Goal: Task Accomplishment & Management: Use online tool/utility

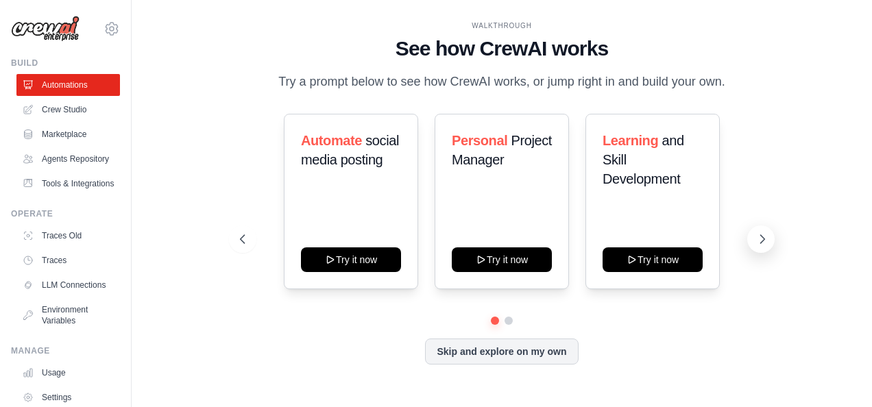
click at [764, 237] on icon at bounding box center [762, 239] width 14 height 14
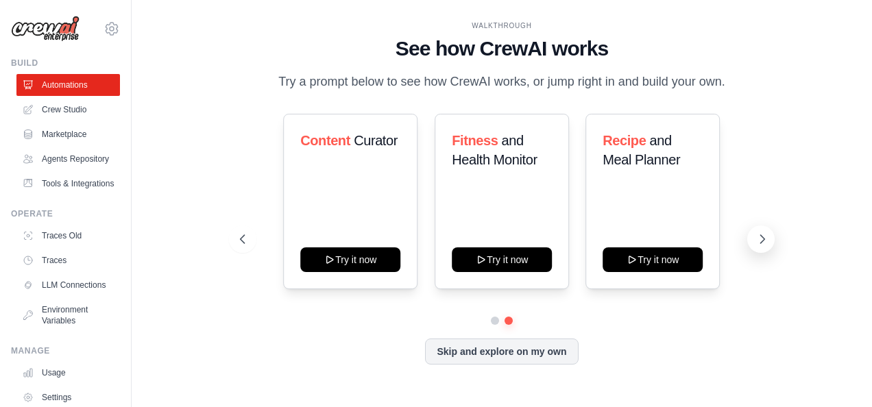
click at [764, 237] on icon at bounding box center [762, 239] width 14 height 14
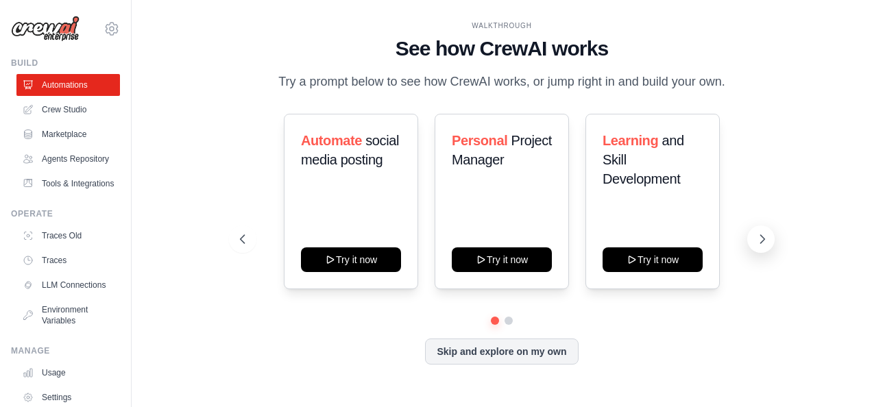
click at [760, 237] on icon at bounding box center [762, 239] width 14 height 14
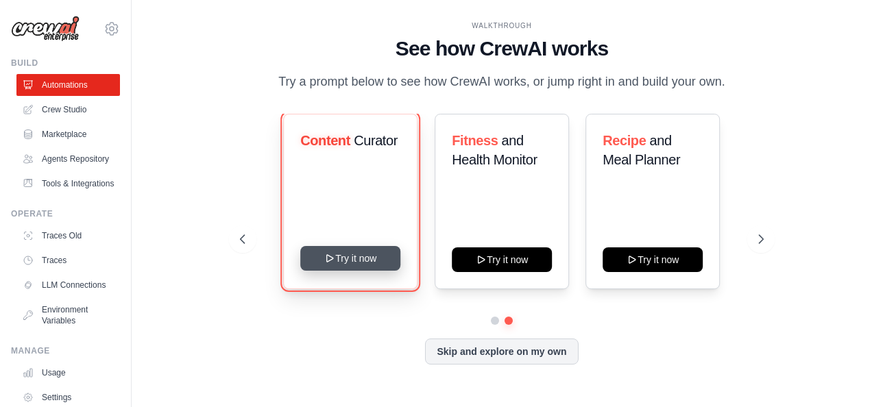
click at [350, 266] on button "Try it now" at bounding box center [351, 258] width 100 height 25
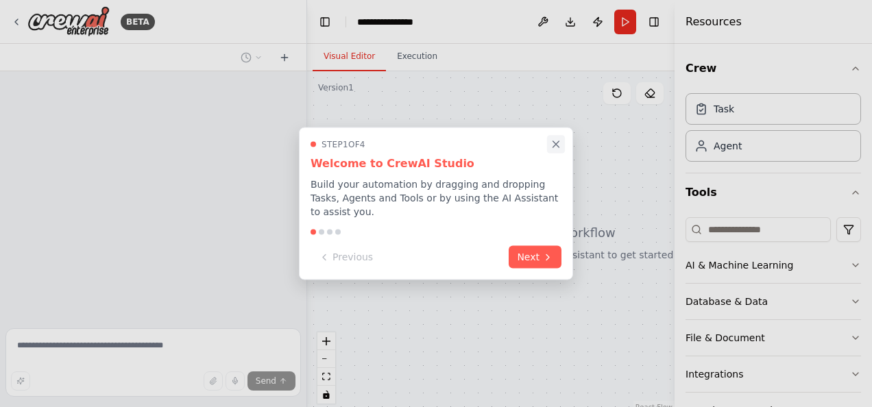
click at [555, 147] on icon "Close walkthrough" at bounding box center [556, 144] width 6 height 6
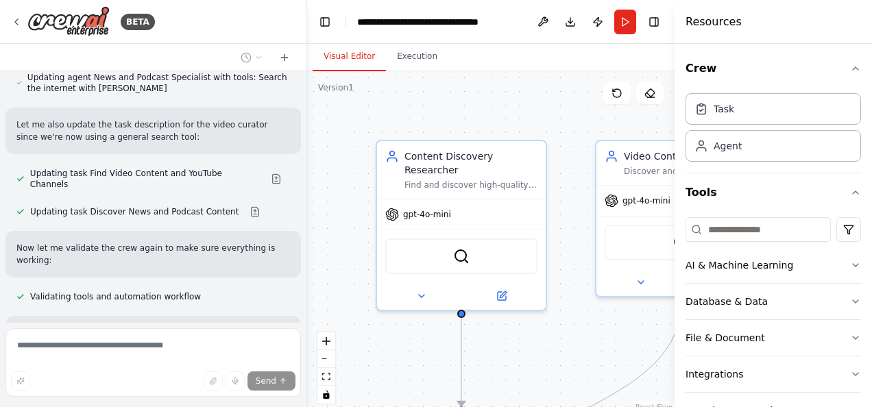
scroll to position [1466, 0]
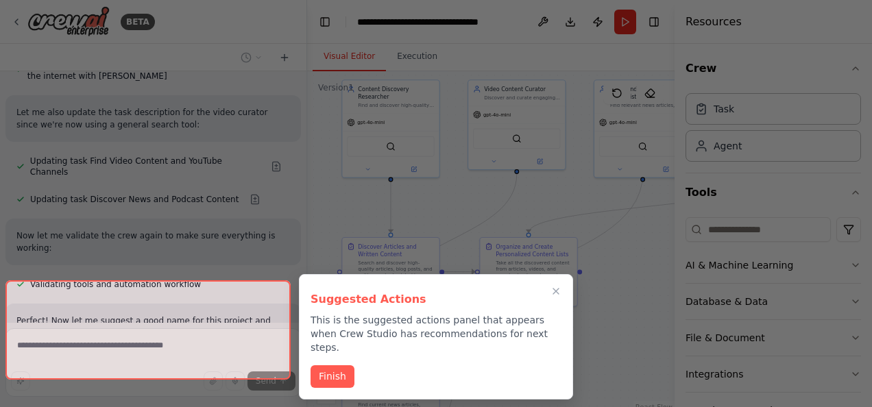
drag, startPoint x: 535, startPoint y: 309, endPoint x: 460, endPoint y: 210, distance: 124.4
click at [460, 210] on div "BETA Set up a crew that finds and organizes interesting articles, videos, and p…" at bounding box center [436, 203] width 872 height 407
click at [555, 290] on icon "Close walkthrough" at bounding box center [556, 292] width 6 height 6
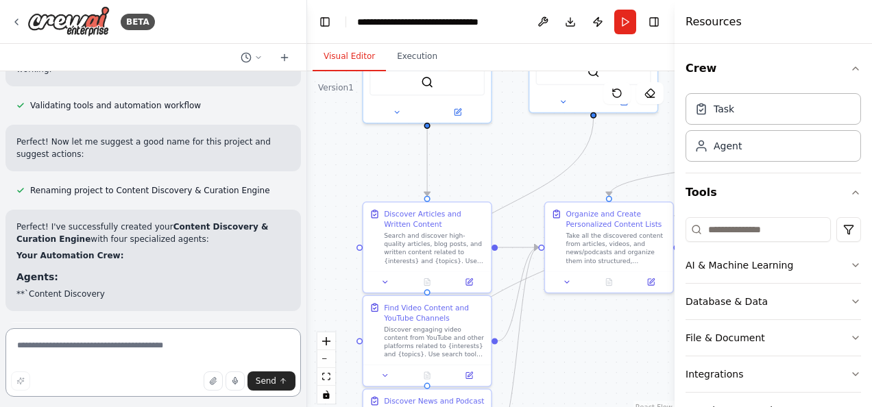
drag, startPoint x: 413, startPoint y: 171, endPoint x: 466, endPoint y: 145, distance: 59.5
click at [466, 145] on div ".deletable-edge-delete-btn { width: 20px; height: 20px; border: 0px solid #ffff…" at bounding box center [490, 242] width 367 height 343
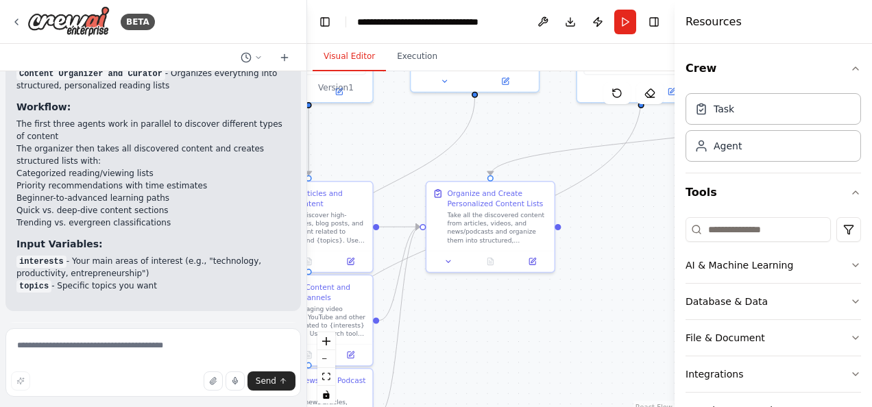
drag, startPoint x: 594, startPoint y: 356, endPoint x: 476, endPoint y: 336, distance: 120.4
click at [476, 336] on div ".deletable-edge-delete-btn { width: 20px; height: 20px; border: 0px solid #ffff…" at bounding box center [490, 242] width 367 height 343
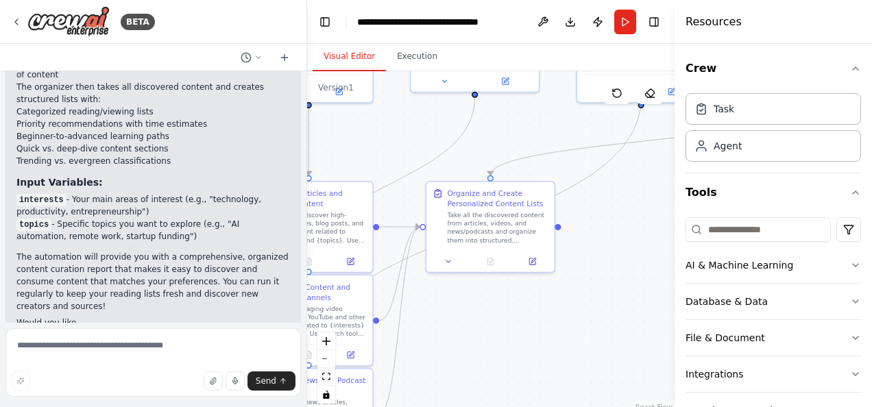
scroll to position [2018, 0]
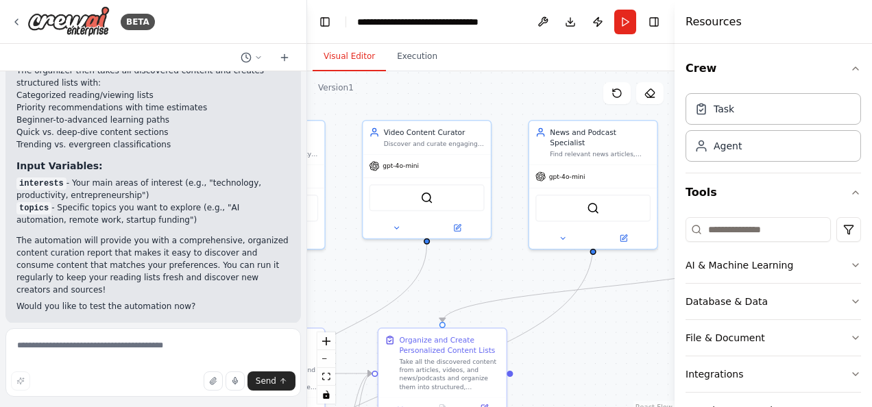
drag, startPoint x: 632, startPoint y: 270, endPoint x: 584, endPoint y: 417, distance: 154.4
click at [584, 407] on html "BETA Set up a crew that finds and organizes interesting articles, videos, and p…" at bounding box center [436, 203] width 872 height 407
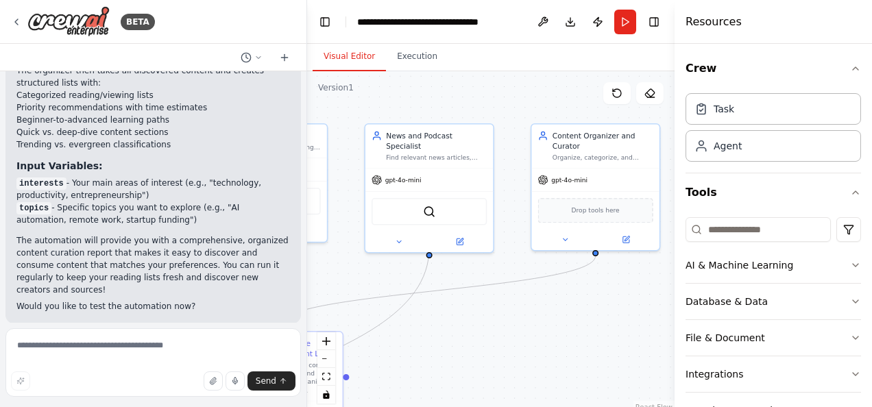
drag, startPoint x: 632, startPoint y: 311, endPoint x: 467, endPoint y: 315, distance: 165.2
click at [467, 315] on div ".deletable-edge-delete-btn { width: 20px; height: 20px; border: 0px solid #ffff…" at bounding box center [490, 242] width 367 height 343
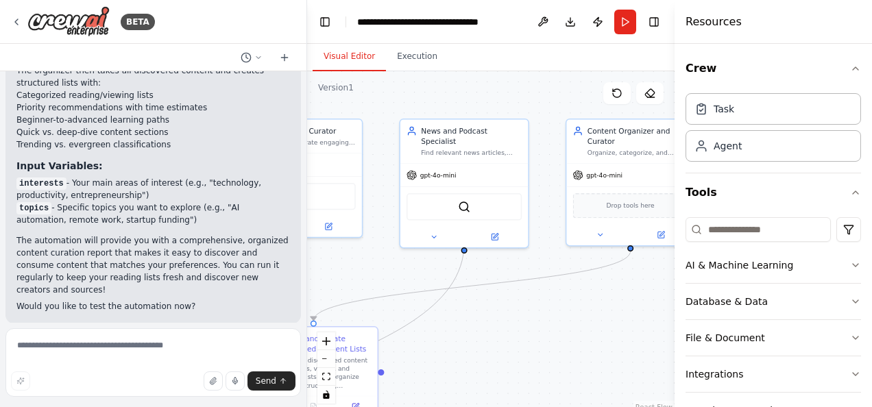
drag, startPoint x: 611, startPoint y: 304, endPoint x: 648, endPoint y: 299, distance: 36.6
click at [648, 299] on div ".deletable-edge-delete-btn { width: 20px; height: 20px; border: 0px solid #ffff…" at bounding box center [490, 242] width 367 height 343
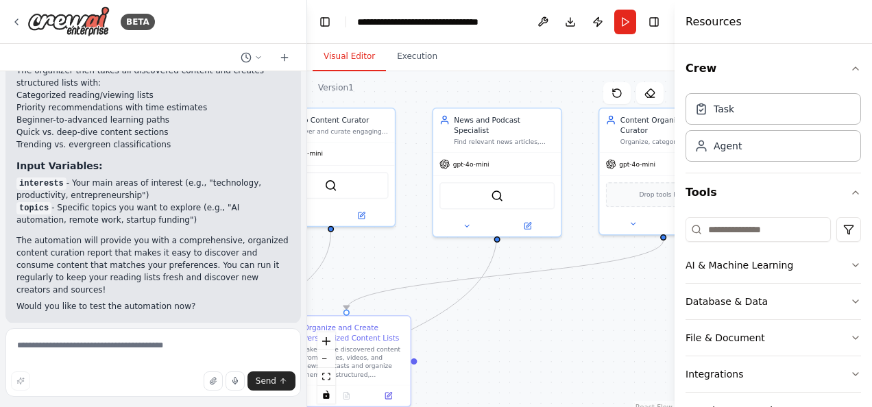
drag, startPoint x: 548, startPoint y: 313, endPoint x: 680, endPoint y: 277, distance: 136.4
click at [678, 284] on div "BETA Set up a crew that finds and organizes interesting articles, videos, and p…" at bounding box center [436, 203] width 872 height 407
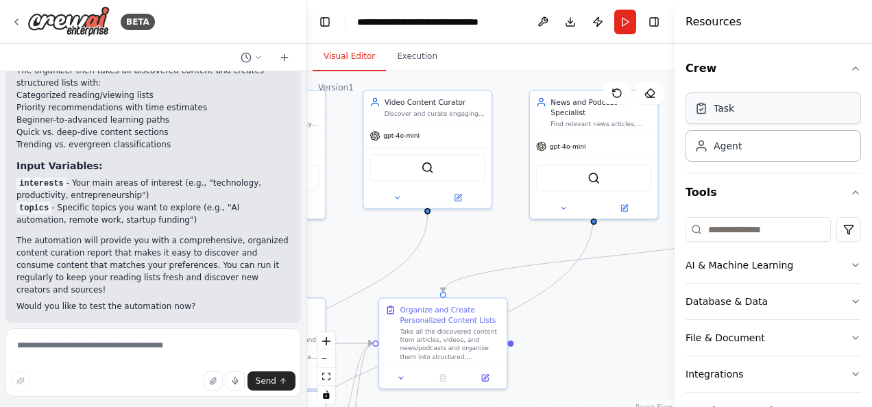
click at [771, 110] on div "Task" at bounding box center [773, 109] width 175 height 32
click at [710, 115] on div "Task" at bounding box center [773, 109] width 175 height 32
click at [719, 153] on div "Agent" at bounding box center [773, 146] width 175 height 32
click at [128, 351] on textarea at bounding box center [152, 362] width 295 height 69
click at [166, 407] on span "Run Automation" at bounding box center [159, 412] width 66 height 11
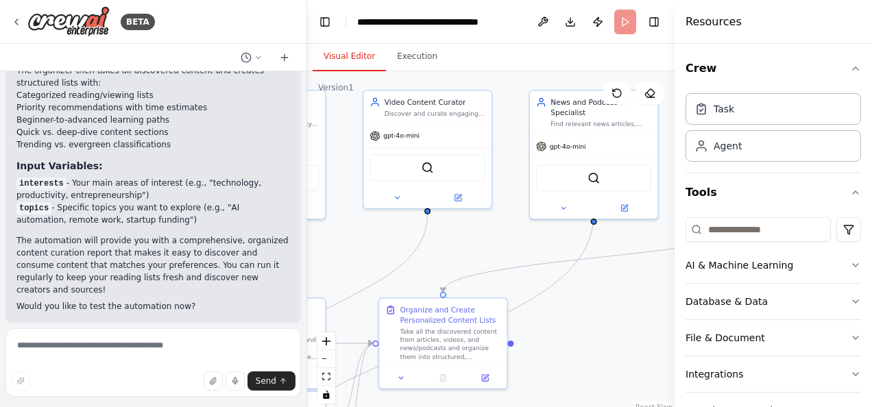
scroll to position [1908, 0]
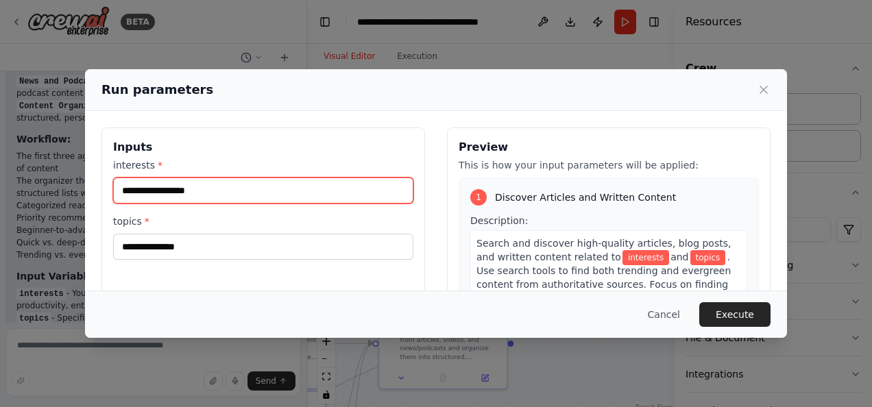
click at [242, 186] on input "interests *" at bounding box center [263, 191] width 300 height 26
type input "********"
drag, startPoint x: 207, startPoint y: 186, endPoint x: 81, endPoint y: 175, distance: 126.6
click at [81, 175] on div "Run parameters Inputs interests * ******** topics * Preview This is how your in…" at bounding box center [436, 203] width 872 height 407
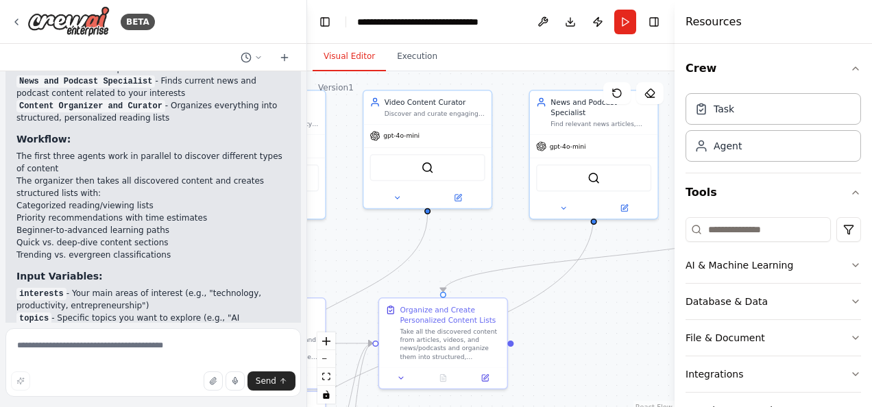
click at [240, 345] on p "The automation will provide you with a comprehensive, organized content curatio…" at bounding box center [153, 376] width 274 height 62
click at [232, 287] on li "interests - Your main areas of interest (e.g., "technology, productivity, entre…" at bounding box center [153, 299] width 274 height 25
click at [363, 206] on div "Video Content Curator Discover and curate engaging video content from YouTube a…" at bounding box center [428, 149] width 130 height 119
click at [627, 22] on button "Run" at bounding box center [625, 22] width 22 height 25
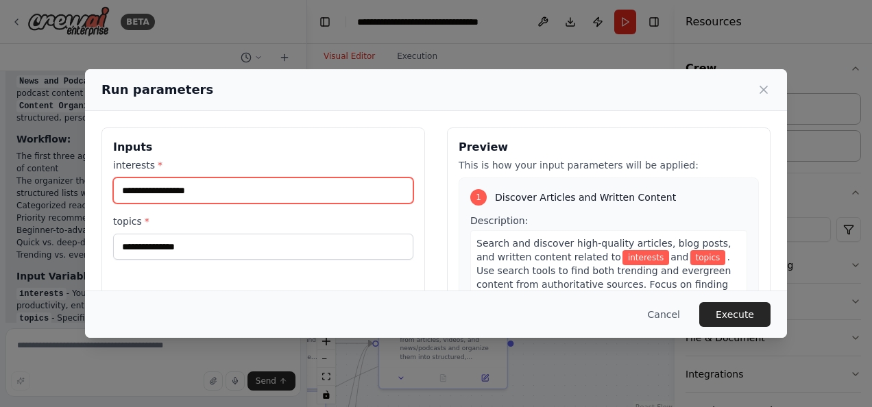
click at [248, 189] on input "interests *" at bounding box center [263, 191] width 300 height 26
paste input "**********"
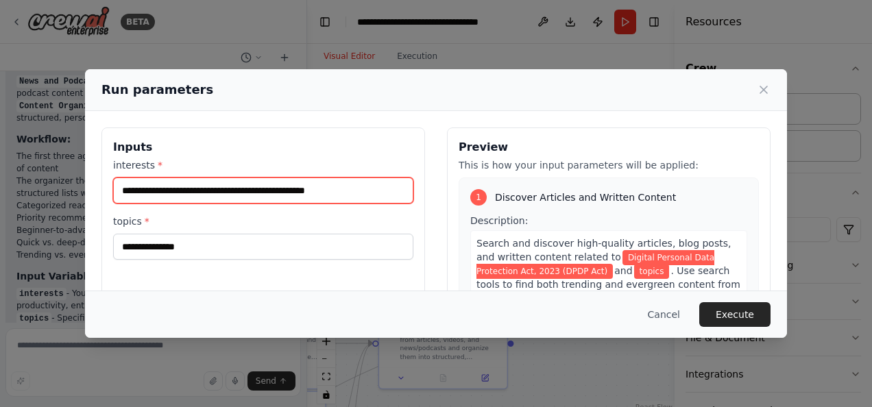
type input "**********"
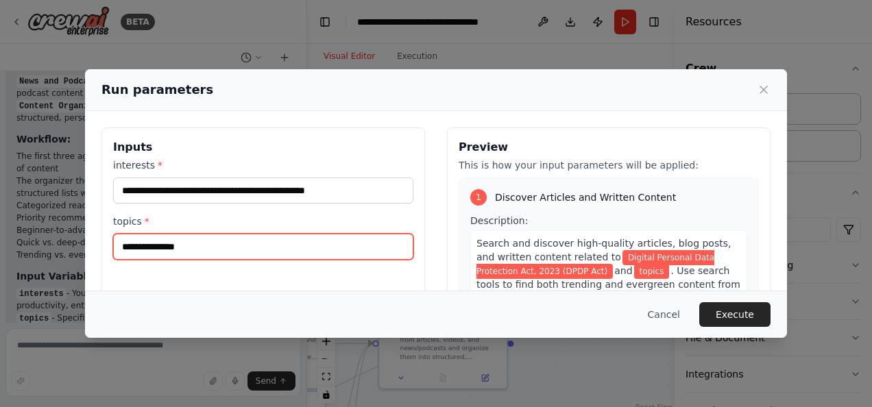
click at [227, 247] on input "topics *" at bounding box center [263, 247] width 300 height 26
type input "*"
type input "**********"
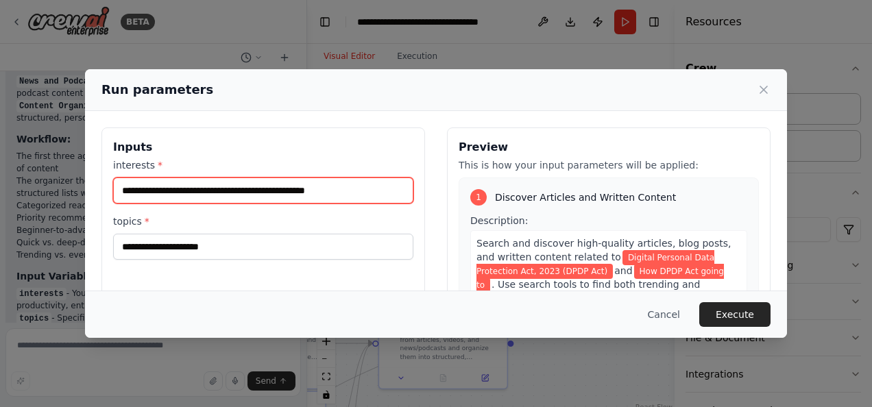
drag, startPoint x: 390, startPoint y: 188, endPoint x: 77, endPoint y: 181, distance: 313.4
click at [76, 181] on div "**********" at bounding box center [436, 203] width 872 height 407
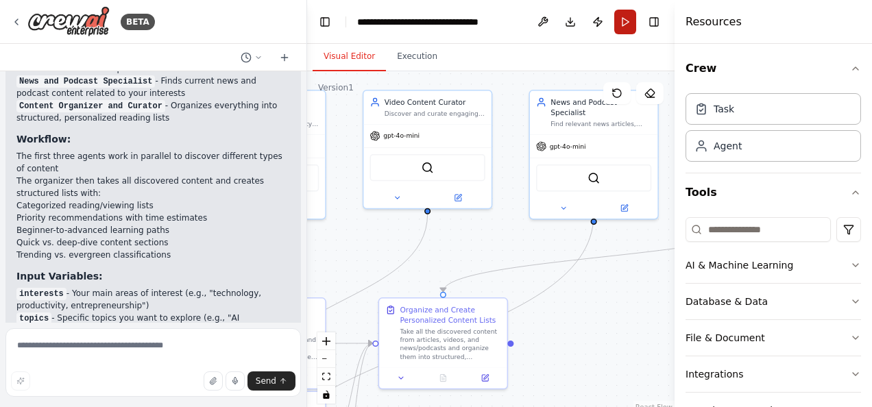
click at [617, 21] on button "Run" at bounding box center [625, 22] width 22 height 25
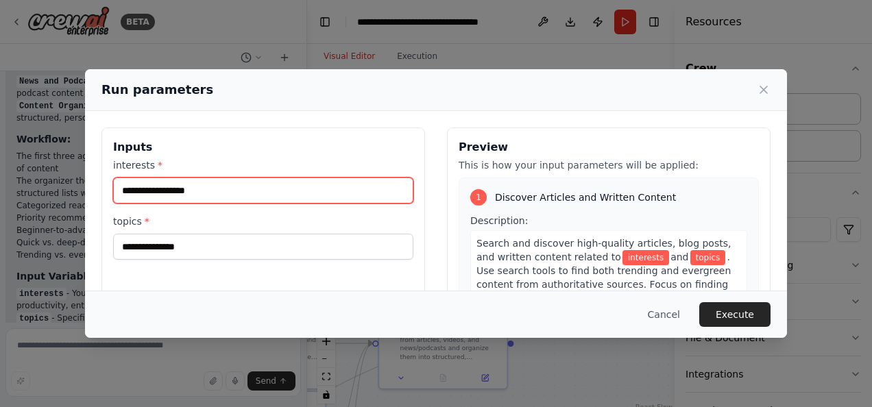
click at [272, 181] on input "interests *" at bounding box center [263, 191] width 300 height 26
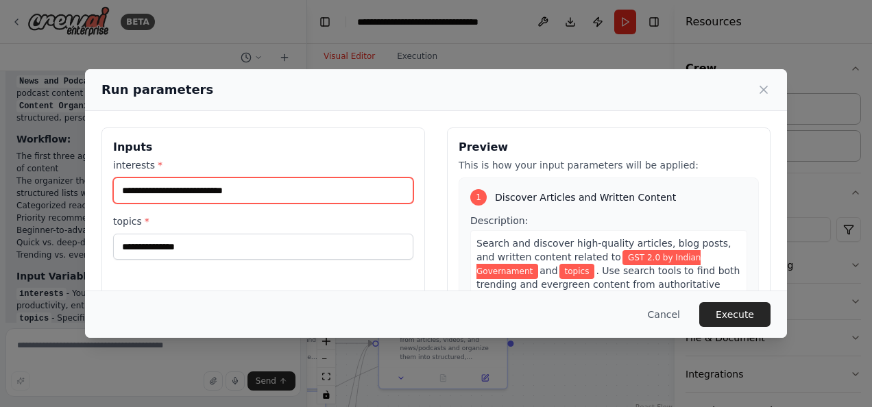
type input "**********"
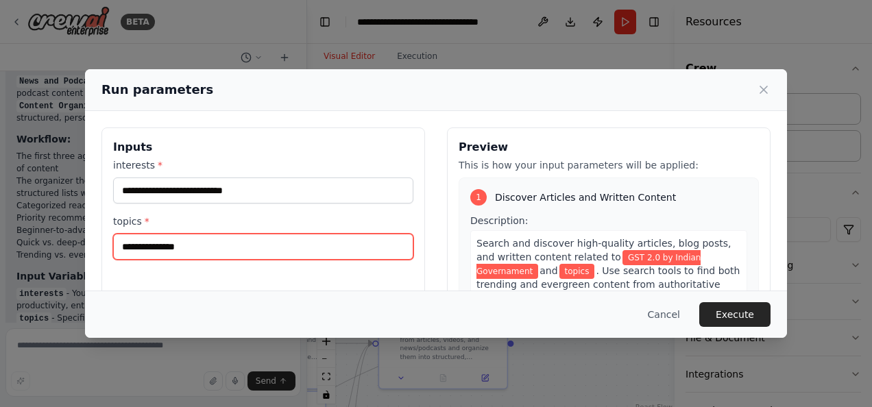
click at [377, 252] on input "topics *" at bounding box center [263, 247] width 300 height 26
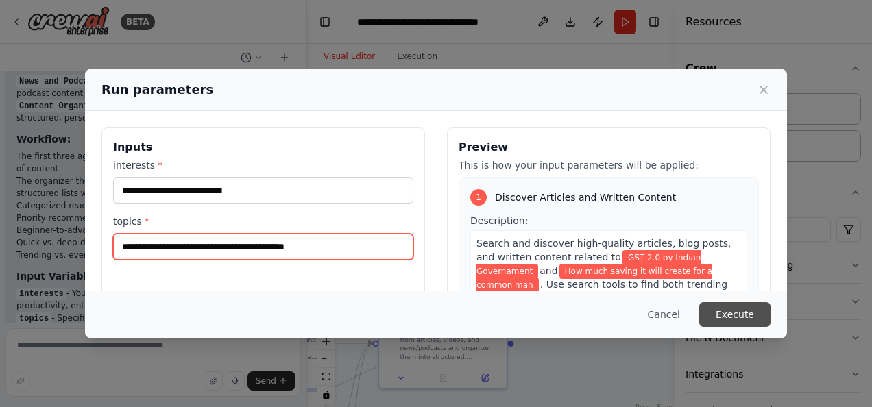
type input "**********"
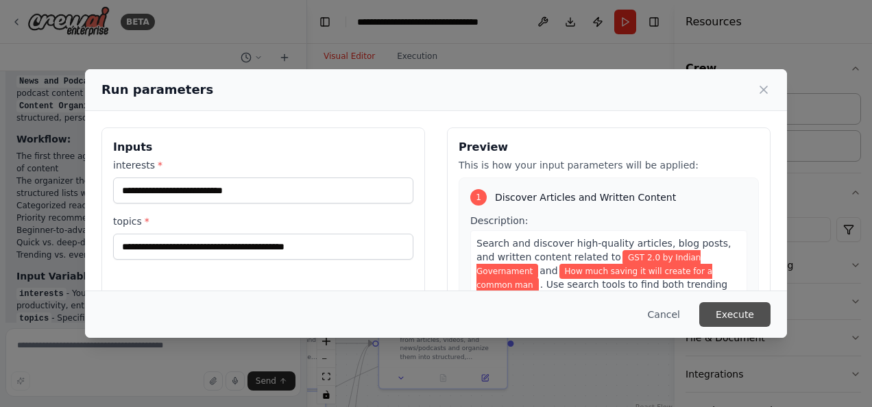
click at [735, 318] on button "Execute" at bounding box center [734, 314] width 71 height 25
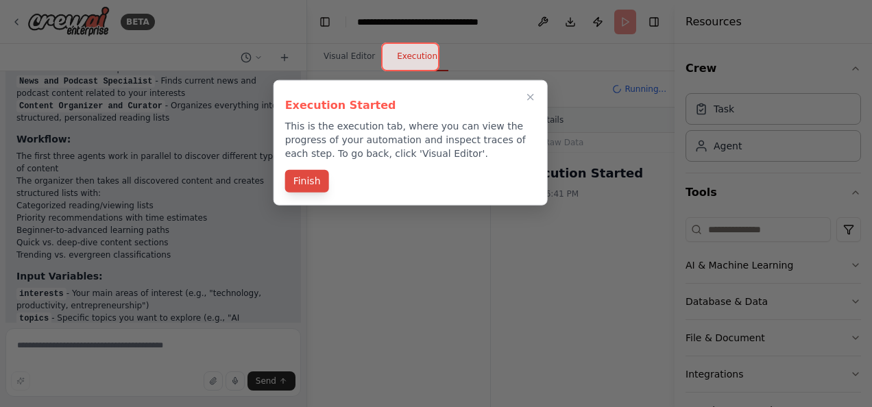
click at [310, 180] on button "Finish" at bounding box center [307, 181] width 44 height 23
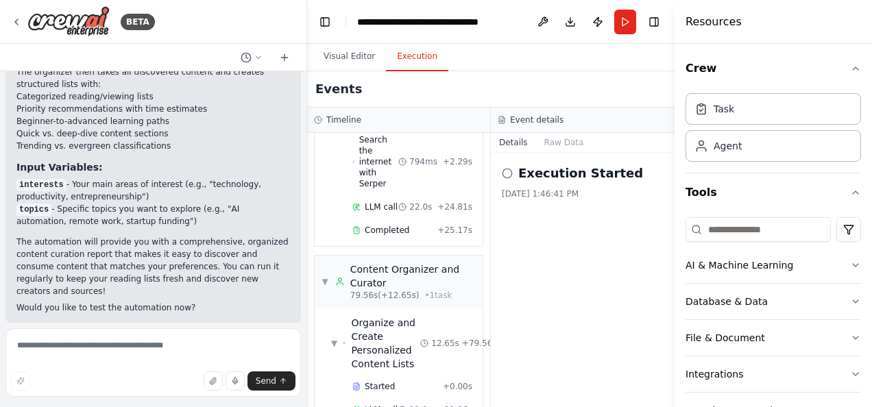
scroll to position [2018, 0]
click at [504, 175] on circle at bounding box center [506, 173] width 9 height 9
click at [511, 178] on div "Execution Started" at bounding box center [583, 173] width 162 height 19
click at [508, 174] on icon at bounding box center [507, 173] width 11 height 11
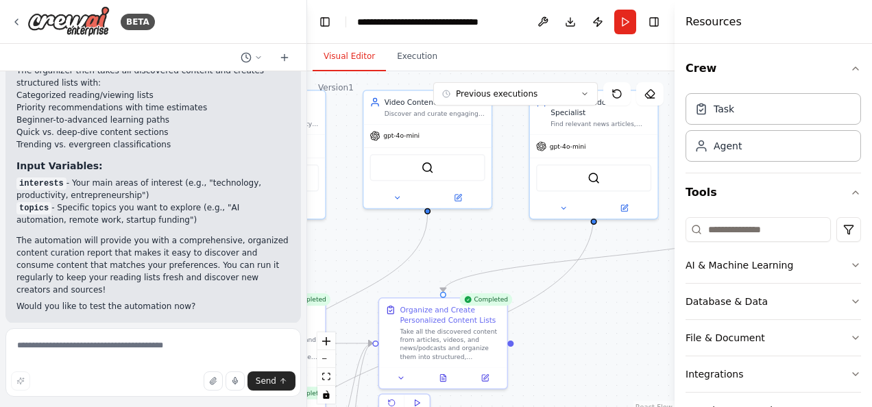
click at [353, 54] on button "Visual Editor" at bounding box center [349, 57] width 73 height 29
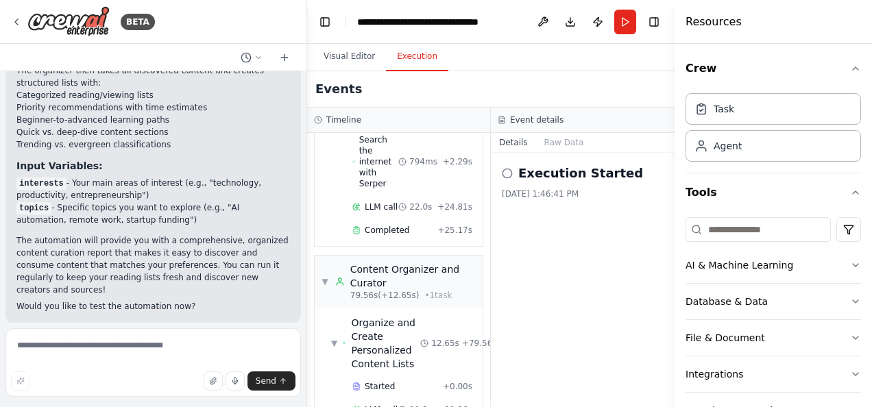
click at [422, 62] on button "Execution" at bounding box center [417, 57] width 62 height 29
click at [632, 25] on button "Run" at bounding box center [625, 22] width 22 height 25
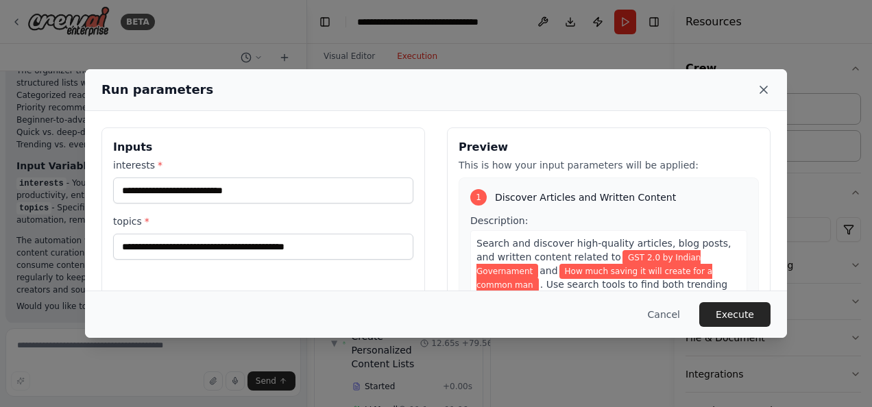
click at [768, 86] on icon at bounding box center [764, 90] width 14 height 14
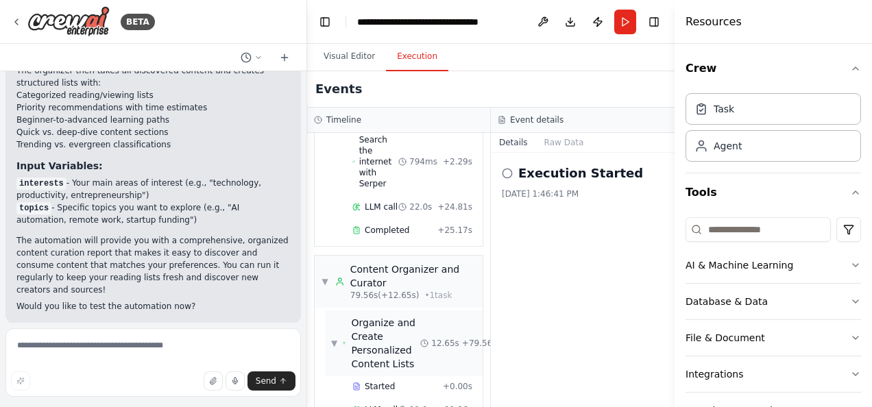
click at [376, 316] on span "Organize and Create Personalized Content Lists" at bounding box center [385, 343] width 69 height 55
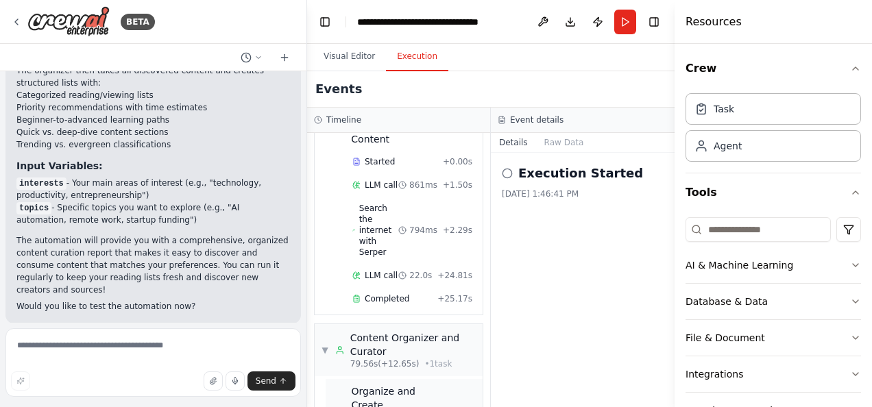
click at [367, 385] on span "Organize and Create Personalized Content Lists" at bounding box center [385, 412] width 69 height 55
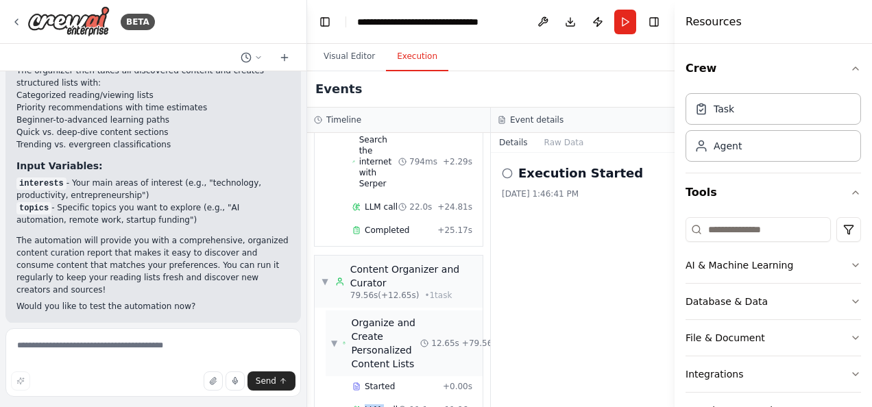
click at [367, 404] on span "LLM call" at bounding box center [381, 409] width 33 height 11
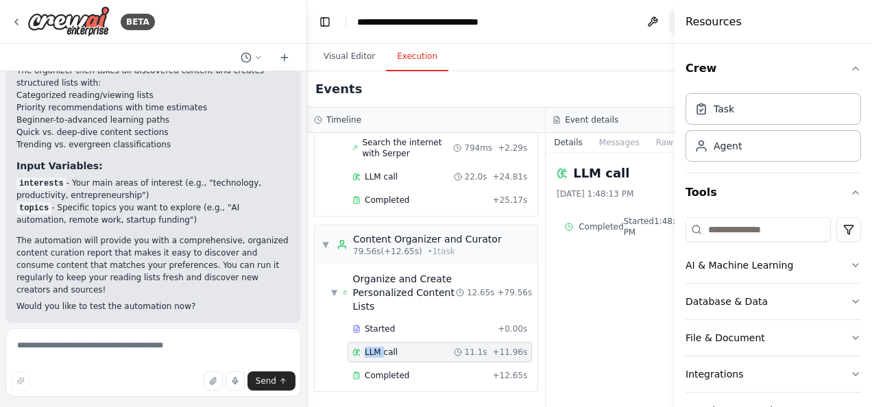
click at [669, 21] on button "Download" at bounding box center [680, 22] width 22 height 25
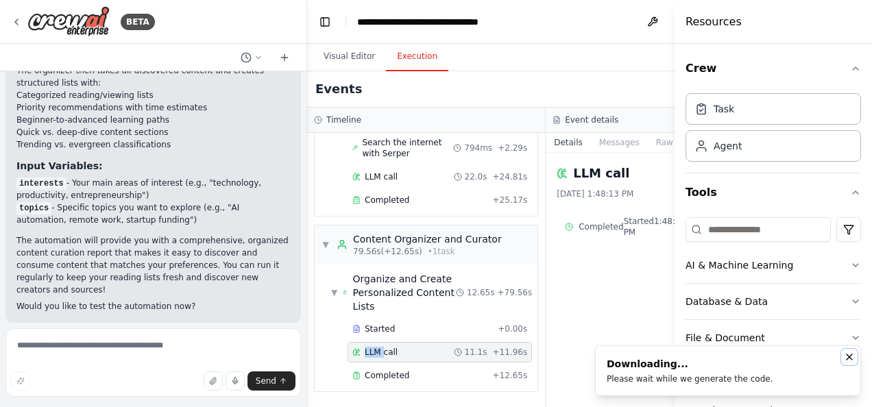
click at [847, 352] on icon "Notifications (F8)" at bounding box center [849, 357] width 11 height 11
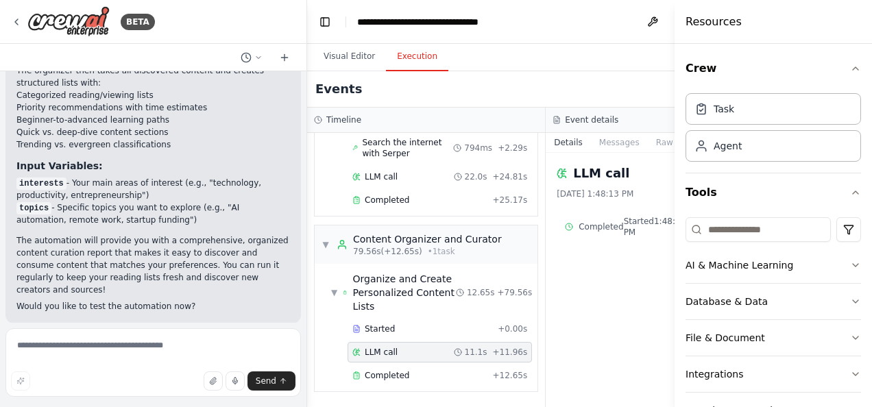
click at [506, 60] on div "Visual Editor Execution" at bounding box center [545, 57] width 477 height 27
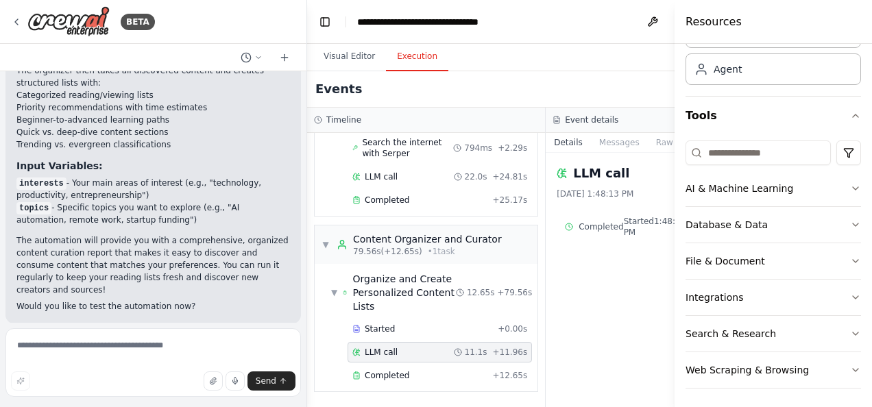
scroll to position [77, 0]
click at [336, 287] on span "▼" at bounding box center [334, 292] width 6 height 11
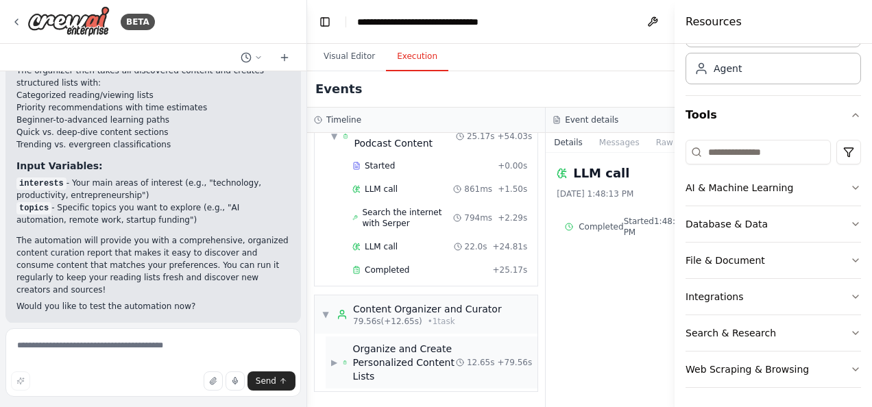
scroll to position [650, 0]
click at [331, 360] on span "▶" at bounding box center [334, 362] width 6 height 11
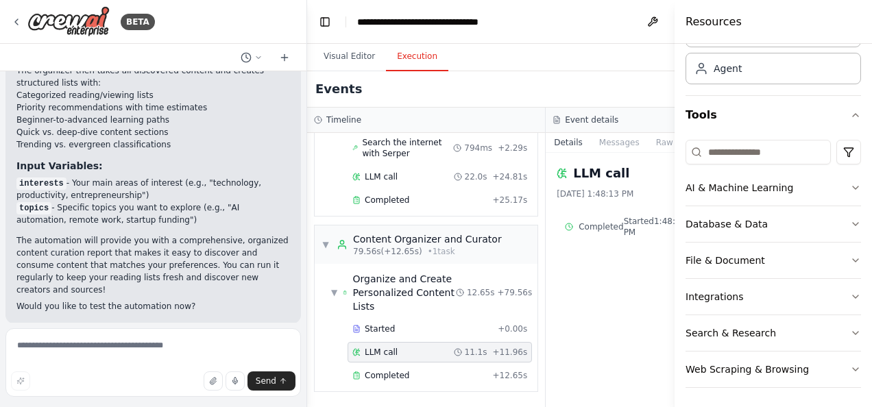
click at [563, 153] on div "LLM call [DATE] 1:48:13 PM Completed Started 1:48:02 PM • Ended 1:48:13 PM • 11…" at bounding box center [665, 280] width 239 height 254
click at [591, 147] on button "Messages" at bounding box center [619, 142] width 57 height 19
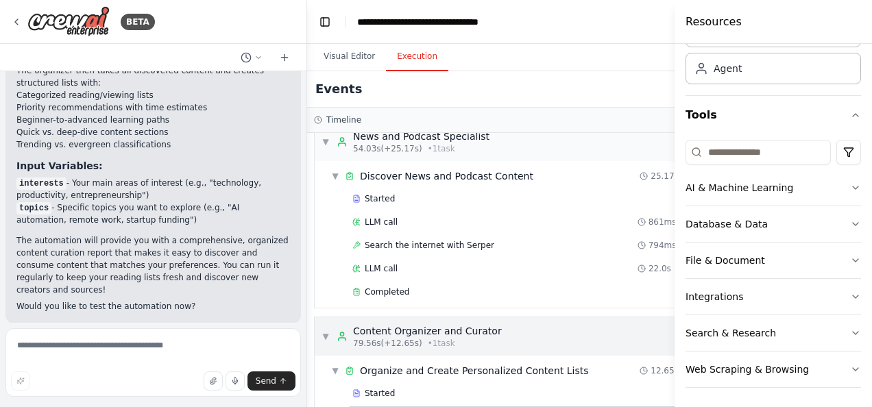
scroll to position [461, 0]
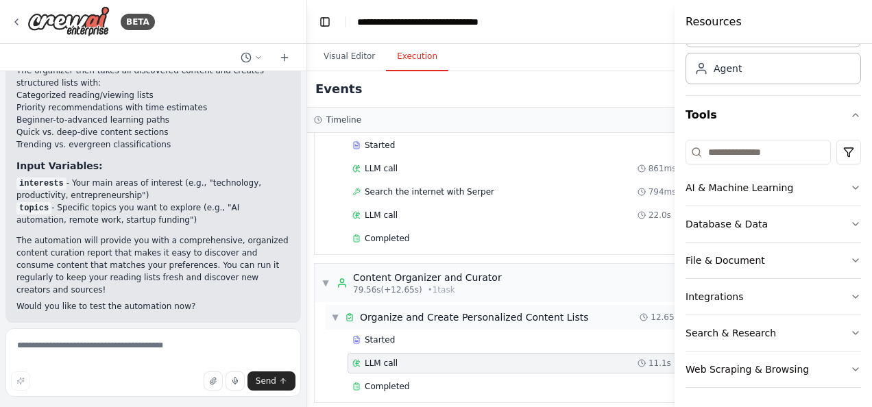
click at [408, 314] on span "Organize and Create Personalized Content Lists" at bounding box center [474, 318] width 229 height 14
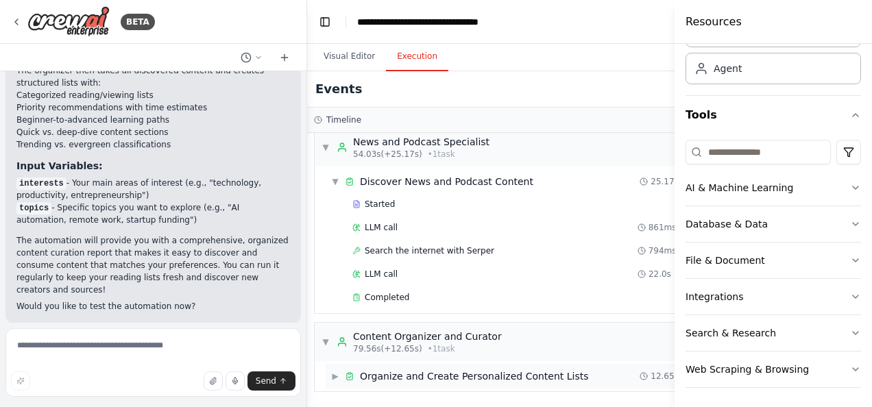
scroll to position [392, 0]
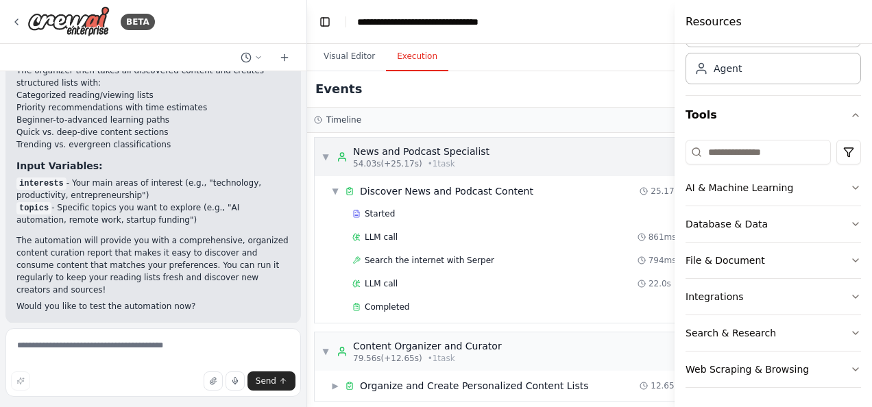
click at [339, 154] on icon at bounding box center [342, 157] width 11 height 11
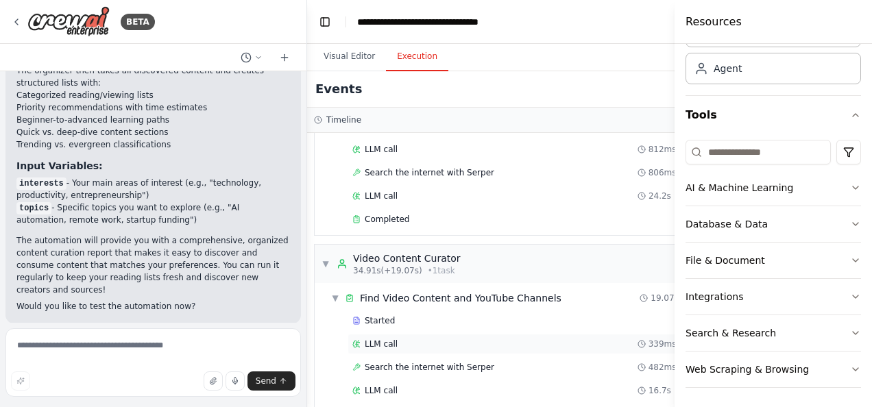
scroll to position [43, 0]
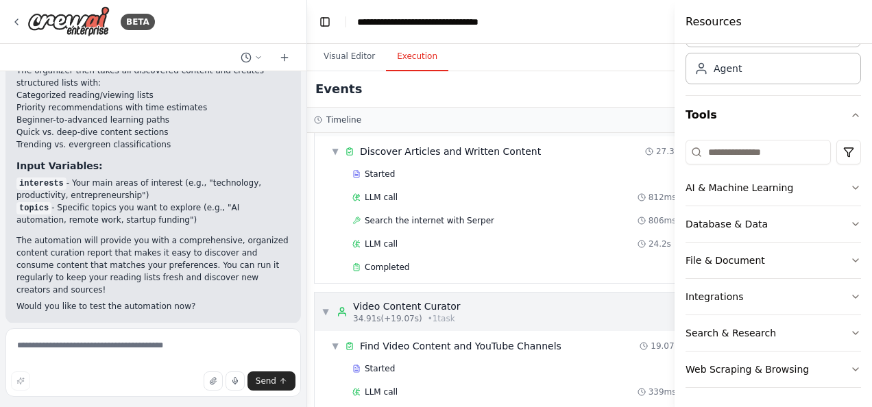
click at [376, 313] on span "34.91s (+19.07s)" at bounding box center [387, 318] width 69 height 11
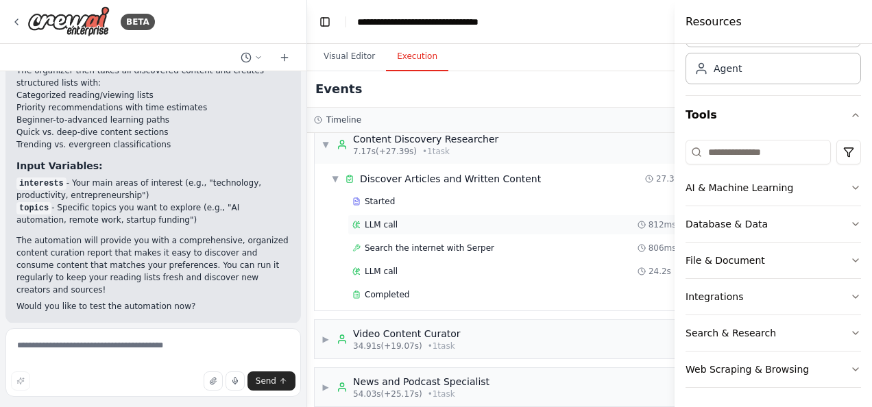
scroll to position [0, 0]
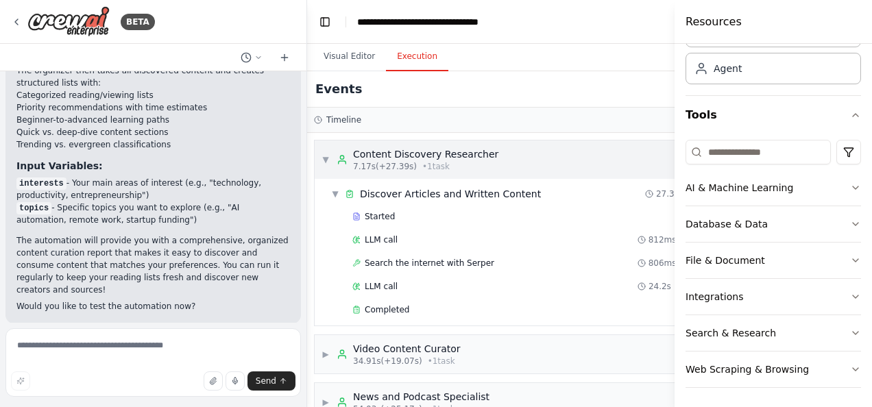
click at [388, 144] on div "▼ Content Discovery Researcher 7.17s (+27.39s) • 1 task" at bounding box center [518, 160] width 407 height 38
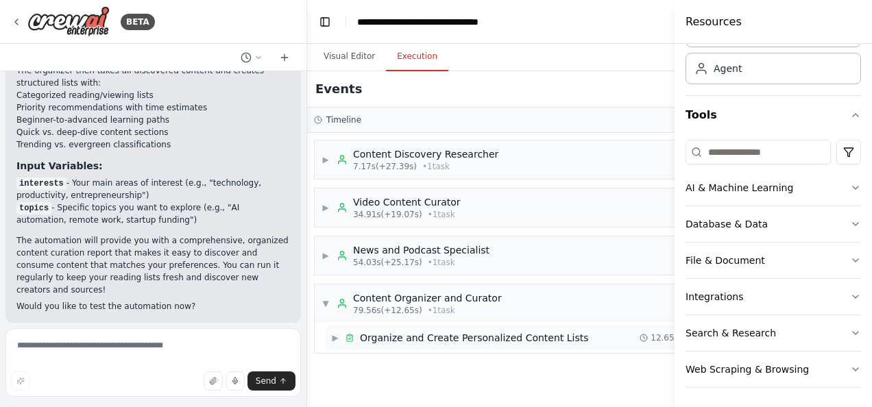
click at [398, 339] on span "Organize and Create Personalized Content Lists" at bounding box center [474, 338] width 229 height 14
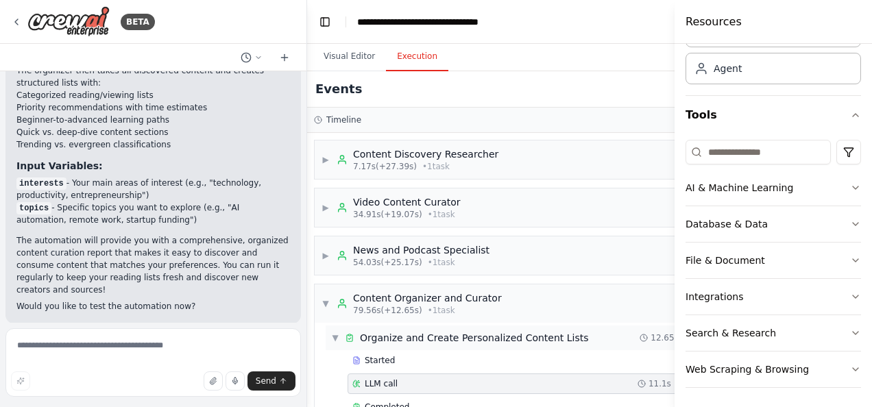
scroll to position [27, 0]
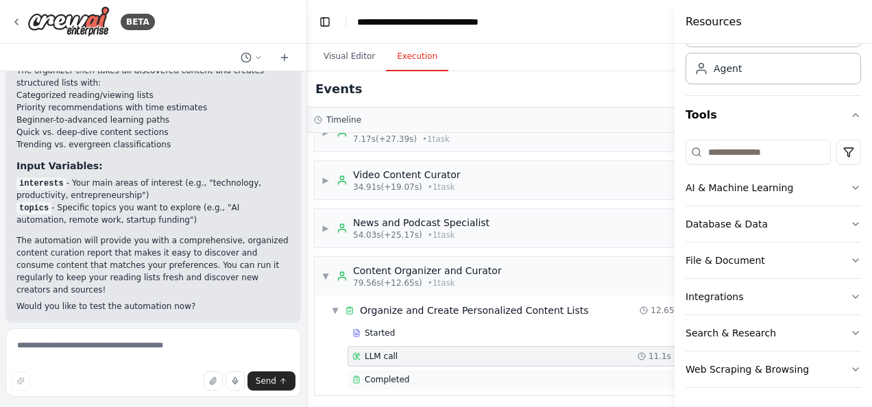
click at [392, 374] on span "Completed" at bounding box center [387, 379] width 45 height 11
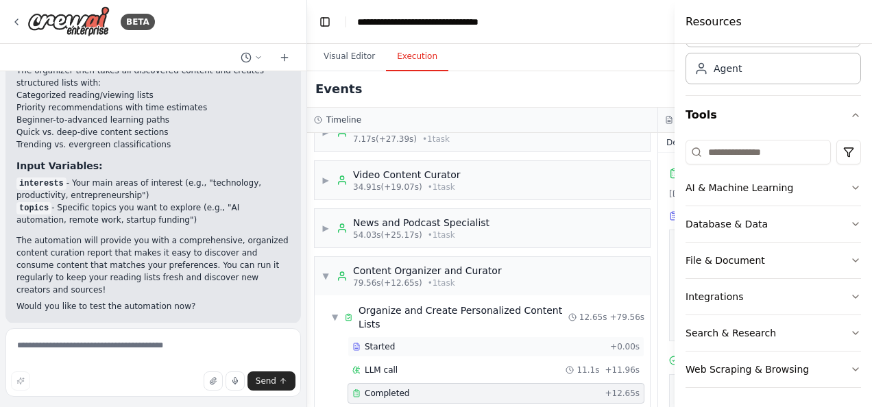
click at [391, 344] on div "Started" at bounding box center [478, 346] width 252 height 11
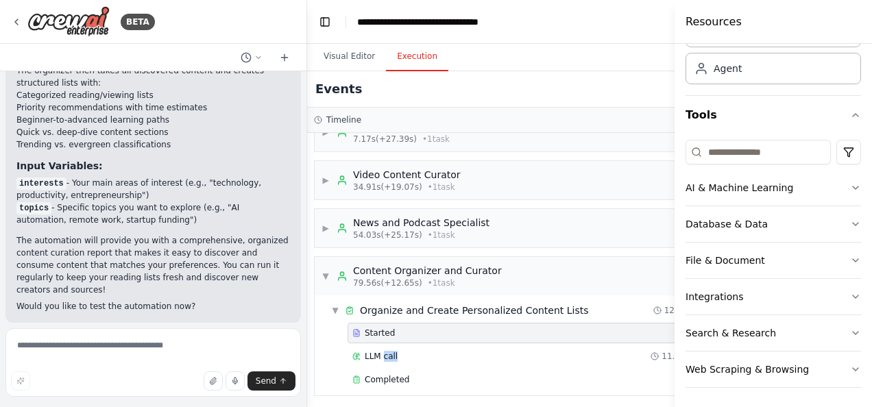
click at [391, 346] on div "LLM call 11.1s + 11.96s" at bounding box center [539, 356] width 382 height 21
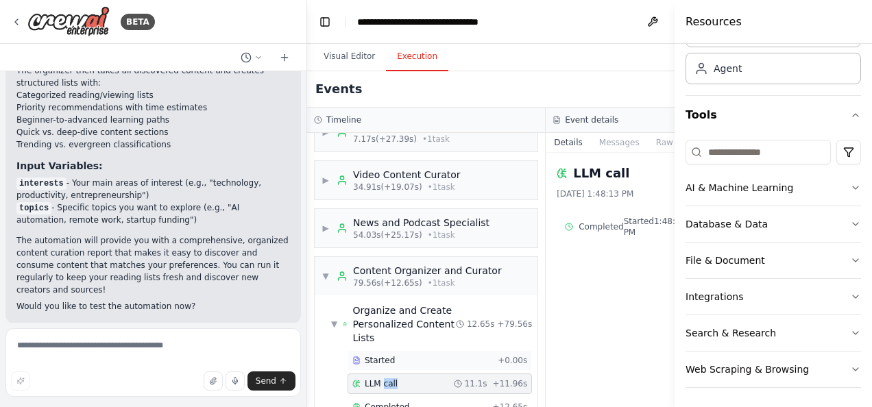
scroll to position [34, 0]
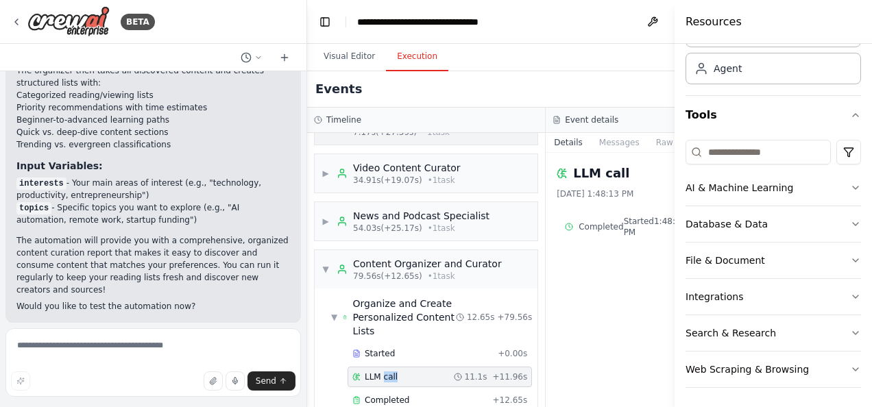
drag, startPoint x: 391, startPoint y: 344, endPoint x: 640, endPoint y: 149, distance: 316.9
click at [648, 149] on button "Raw Data" at bounding box center [676, 142] width 56 height 19
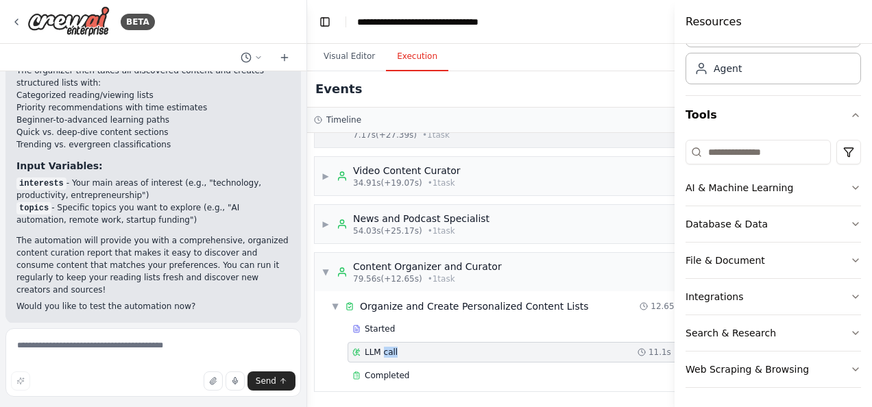
scroll to position [27, 0]
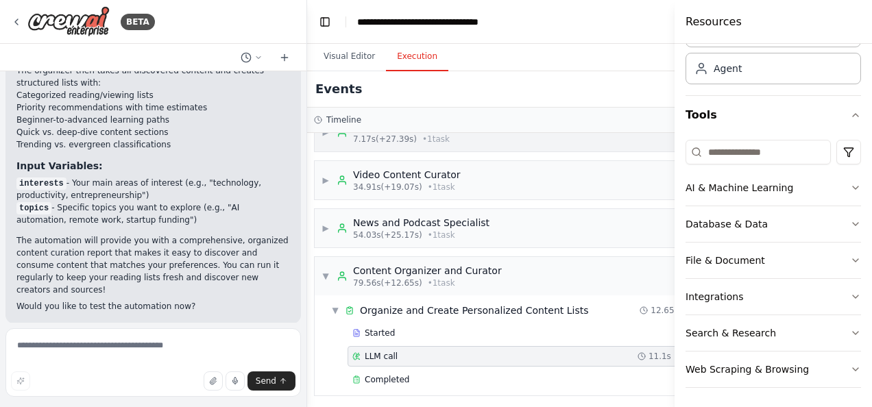
click at [631, 143] on div "▶ Content Discovery Researcher 7.17s (+27.39s) • 1 task" at bounding box center [518, 132] width 407 height 38
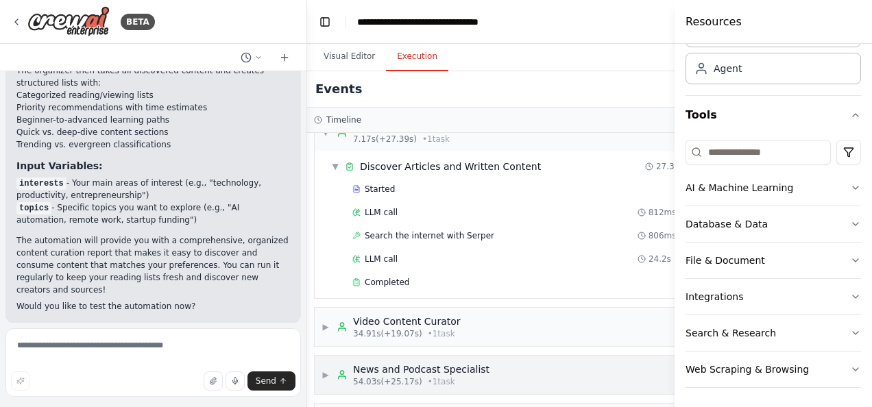
click at [387, 377] on span "54.03s (+25.17s)" at bounding box center [387, 381] width 69 height 11
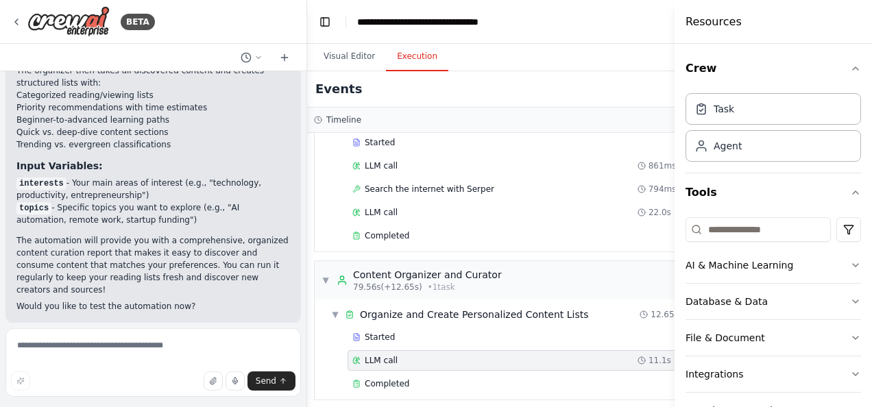
scroll to position [0, 0]
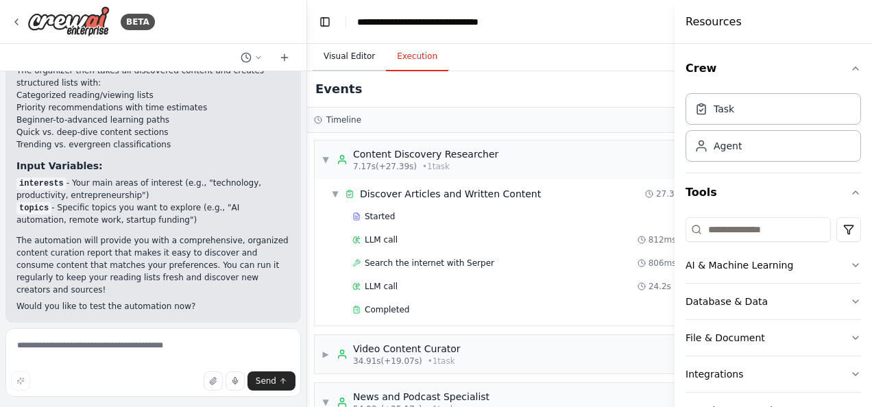
click at [338, 54] on button "Visual Editor" at bounding box center [349, 57] width 73 height 29
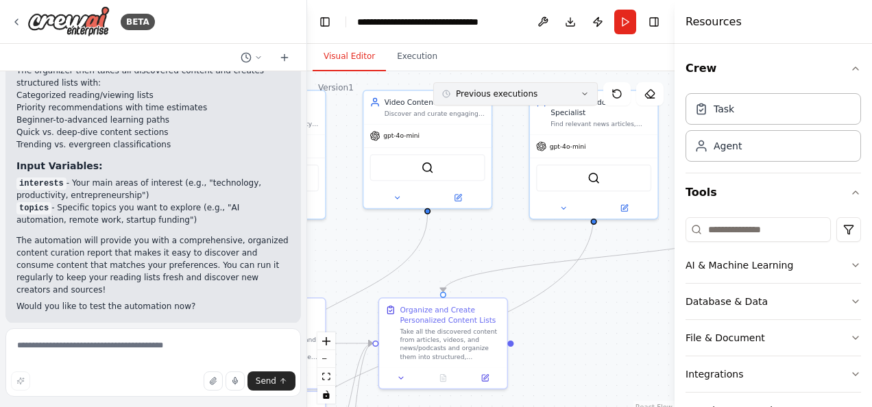
click at [518, 100] on button "Previous executions" at bounding box center [515, 93] width 165 height 23
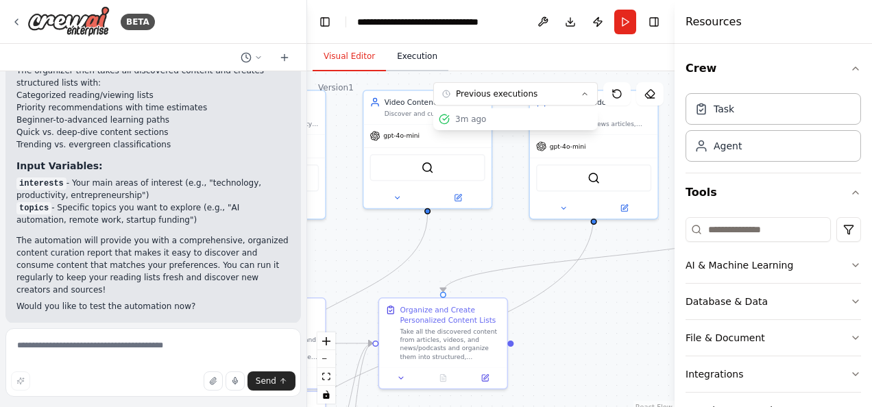
click at [393, 64] on button "Execution" at bounding box center [417, 57] width 62 height 29
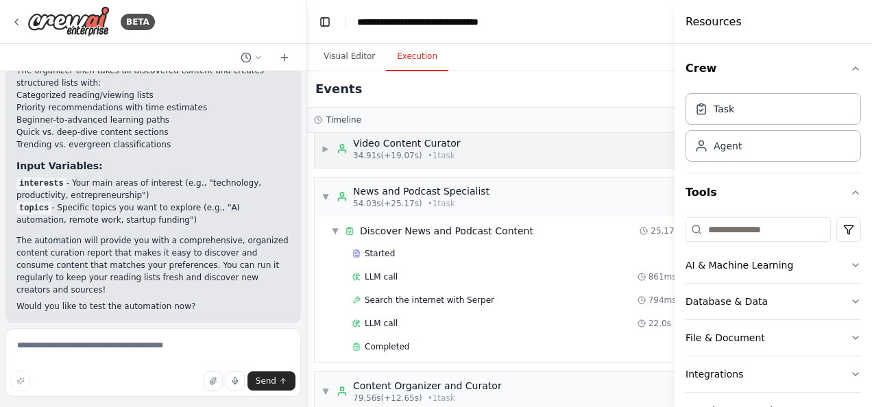
scroll to position [317, 0]
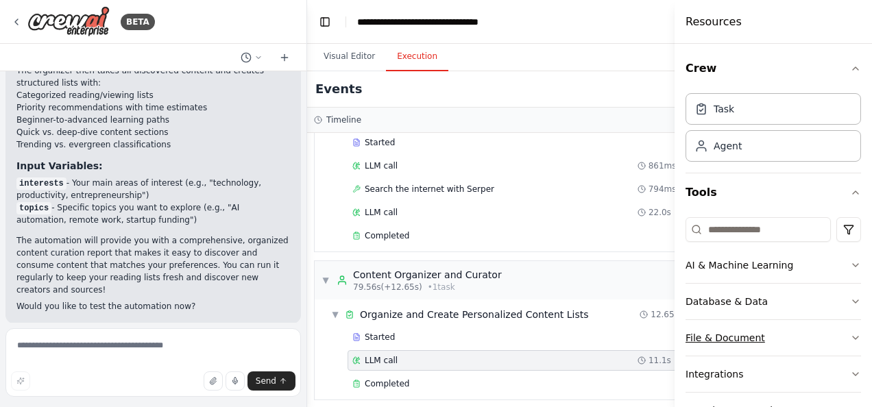
click at [821, 340] on button "File & Document" at bounding box center [773, 338] width 175 height 36
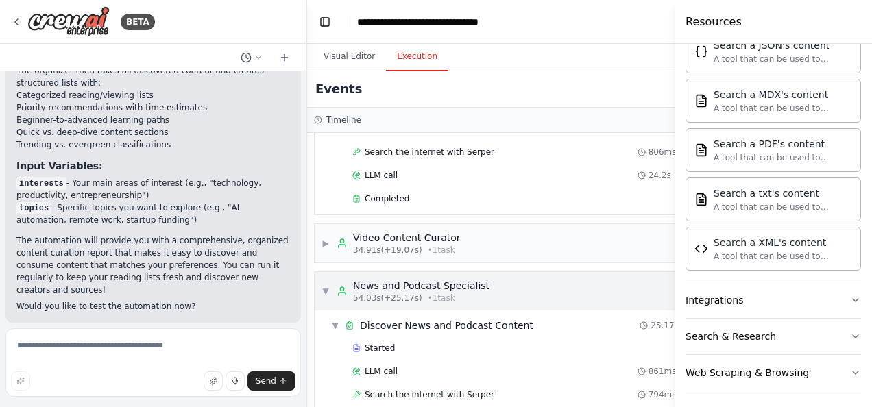
scroll to position [0, 0]
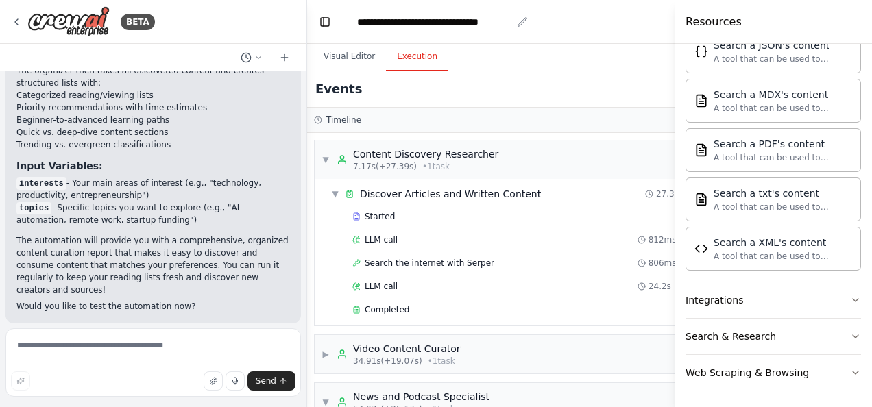
click at [376, 21] on div "**********" at bounding box center [434, 22] width 154 height 14
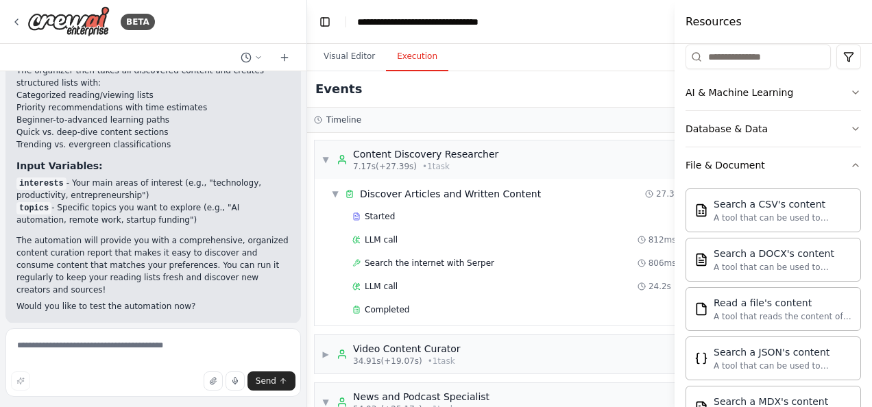
scroll to position [137, 0]
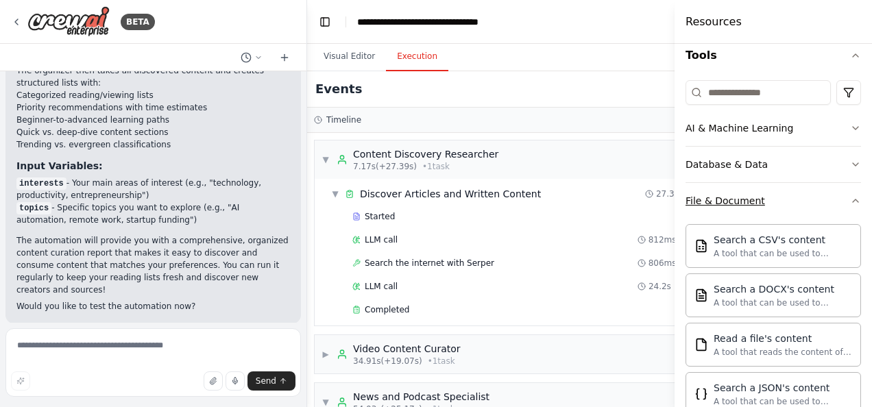
click at [808, 211] on button "File & Document" at bounding box center [773, 201] width 175 height 36
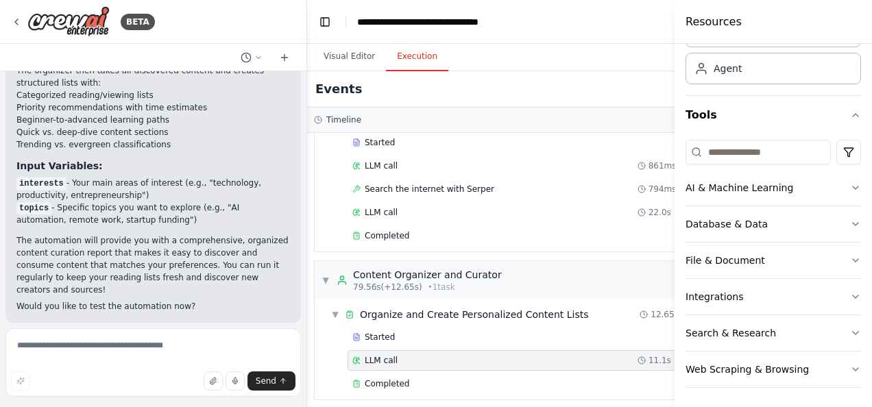
scroll to position [0, 0]
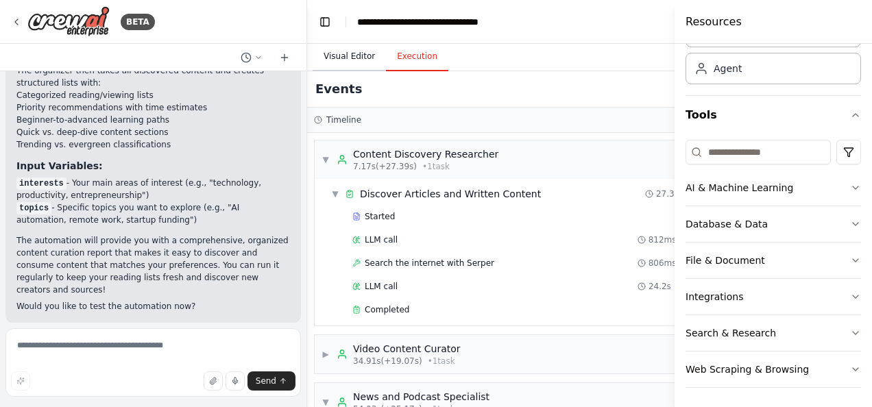
click at [361, 55] on button "Visual Editor" at bounding box center [349, 57] width 73 height 29
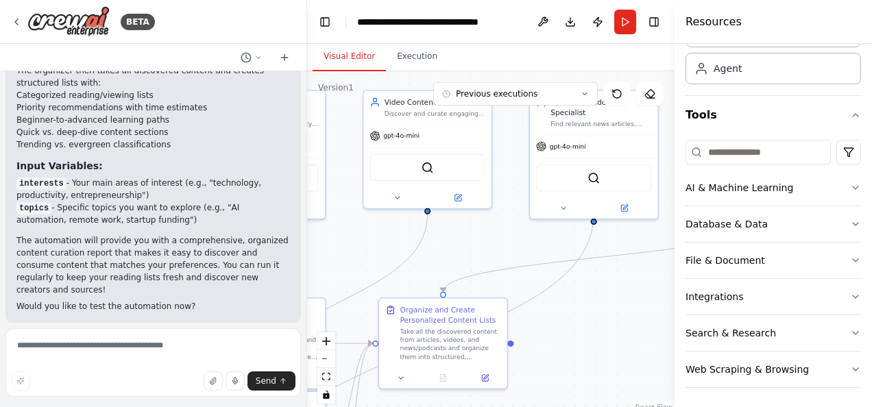
click at [376, 61] on button "Visual Editor" at bounding box center [349, 57] width 73 height 29
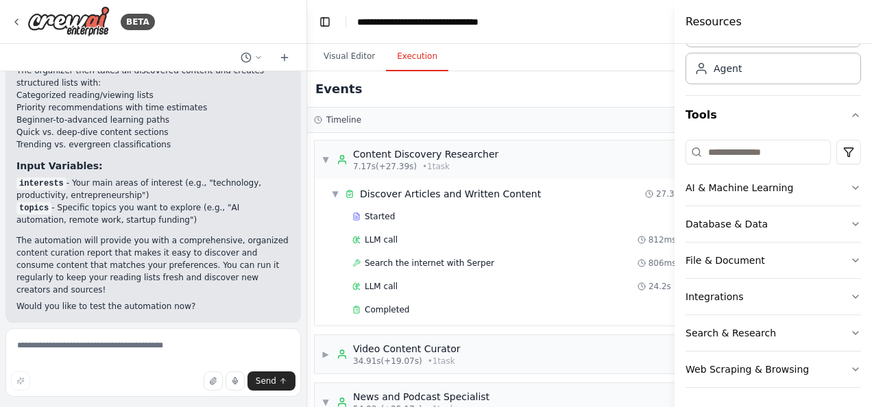
click at [420, 55] on button "Execution" at bounding box center [417, 57] width 62 height 29
click at [324, 152] on div "▼ Content Discovery Researcher 7.17s (+27.39s) • 1 task" at bounding box center [410, 159] width 177 height 25
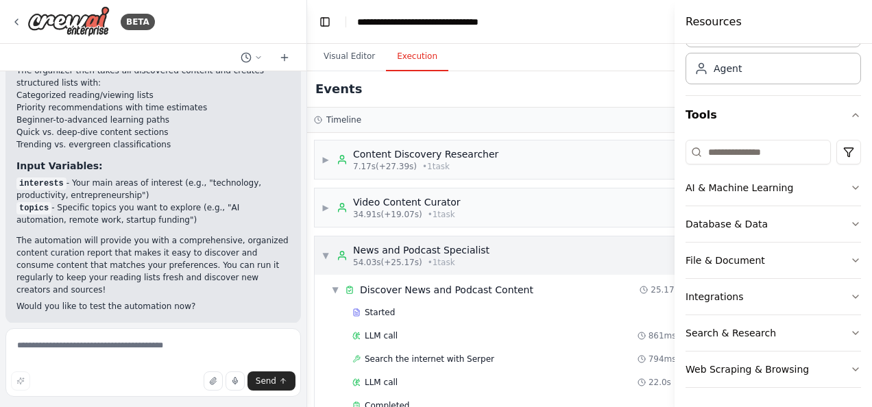
click at [329, 254] on span "▼" at bounding box center [326, 255] width 8 height 11
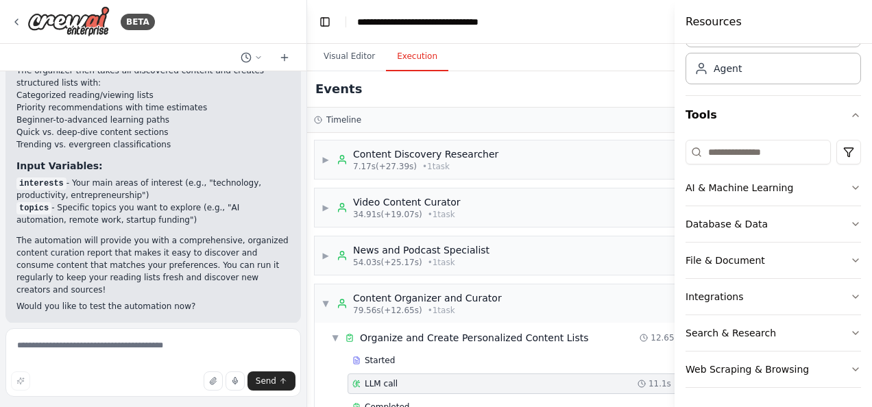
click at [356, 119] on h3 "Timeline" at bounding box center [343, 119] width 35 height 11
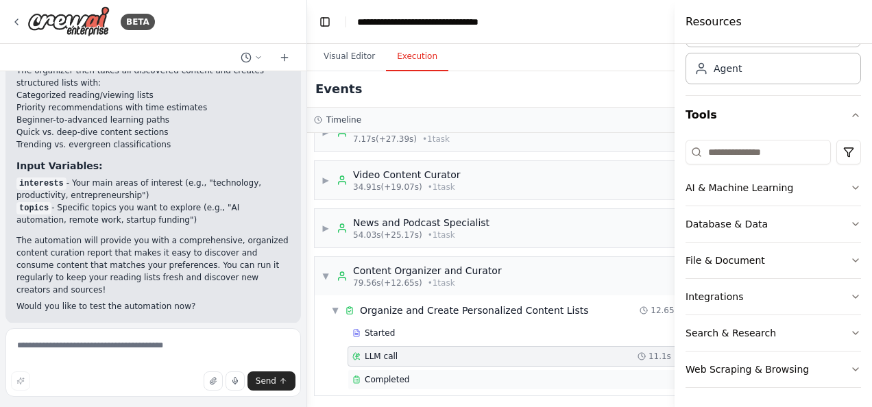
click at [405, 374] on div "Completed" at bounding box center [511, 379] width 319 height 11
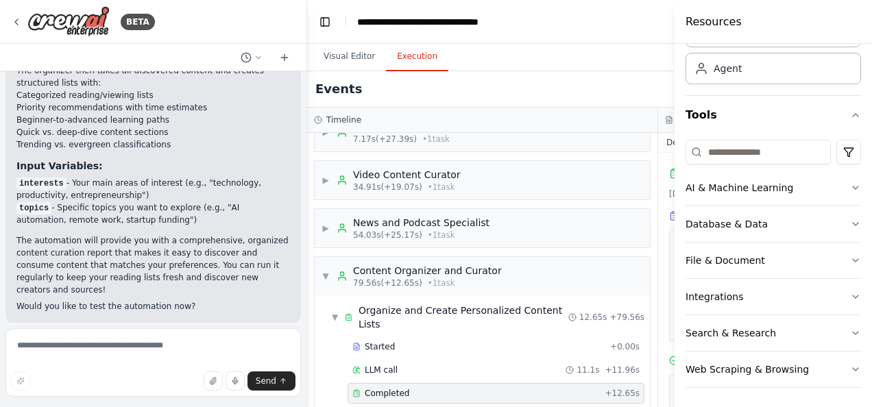
click at [405, 374] on div "LLM call 11.1s + 11.96s" at bounding box center [496, 370] width 297 height 21
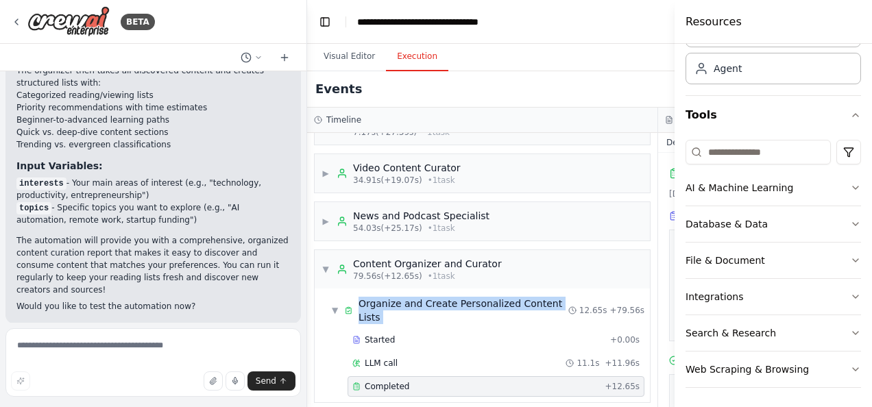
click at [405, 324] on span "Organize and Create Personalized Content Lists" at bounding box center [464, 310] width 210 height 27
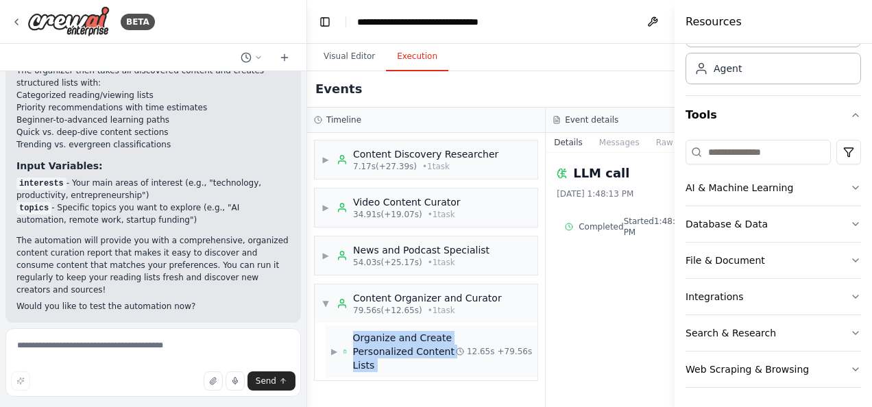
click at [405, 372] on span "Organize and Create Personalized Content Lists" at bounding box center [404, 351] width 103 height 41
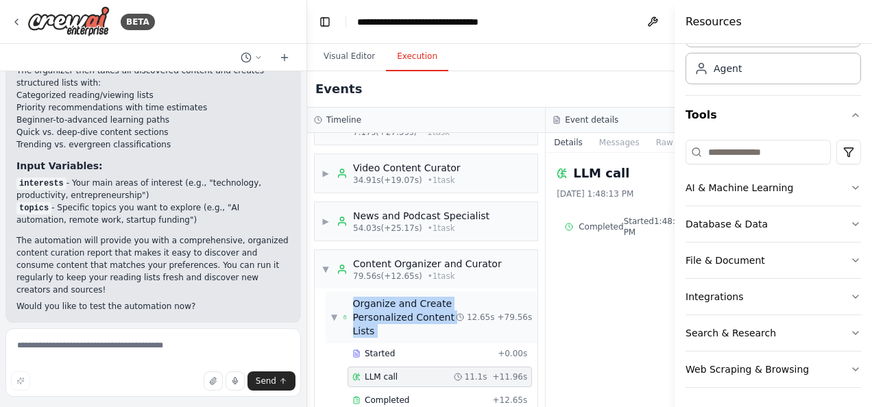
click at [405, 338] on span "Organize and Create Personalized Content Lists" at bounding box center [404, 317] width 103 height 41
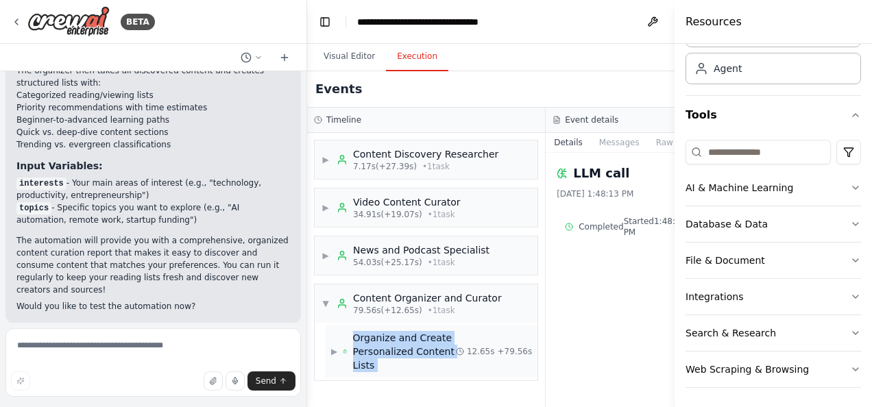
click at [405, 372] on span "Organize and Create Personalized Content Lists" at bounding box center [404, 351] width 103 height 41
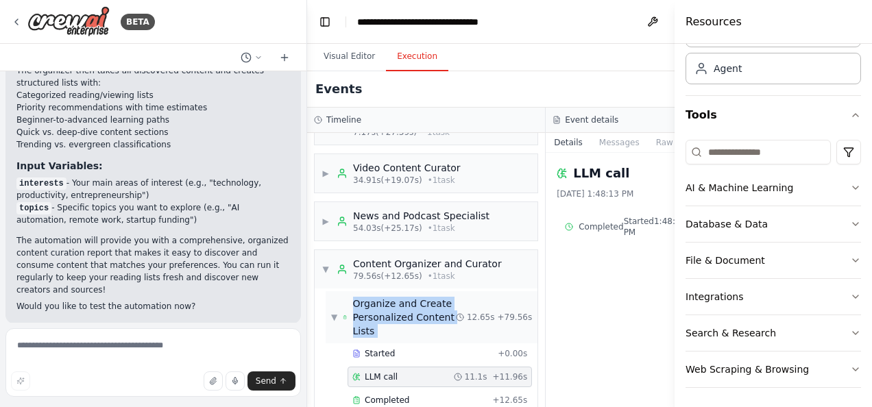
click at [405, 338] on span "Organize and Create Personalized Content Lists" at bounding box center [404, 317] width 103 height 41
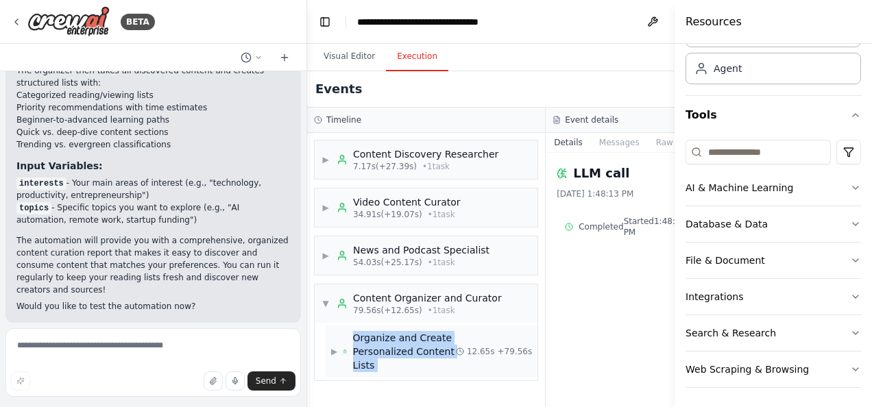
click at [405, 372] on span "Organize and Create Personalized Content Lists" at bounding box center [404, 351] width 103 height 41
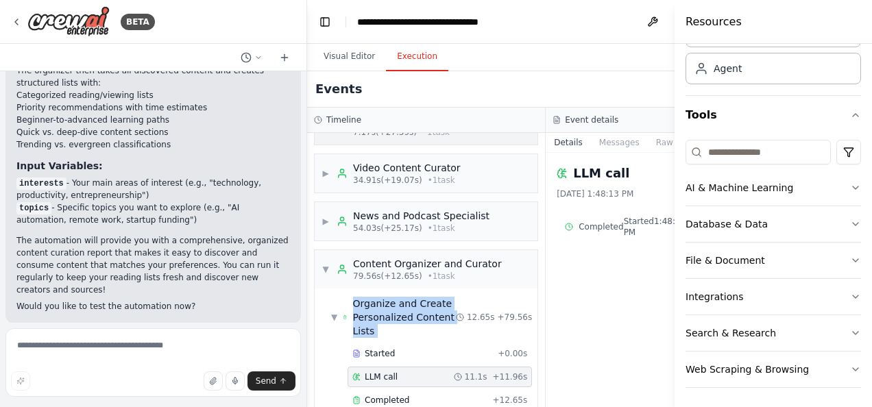
drag, startPoint x: 405, startPoint y: 374, endPoint x: 567, endPoint y: 149, distance: 277.0
click at [591, 149] on button "Messages" at bounding box center [619, 142] width 57 height 19
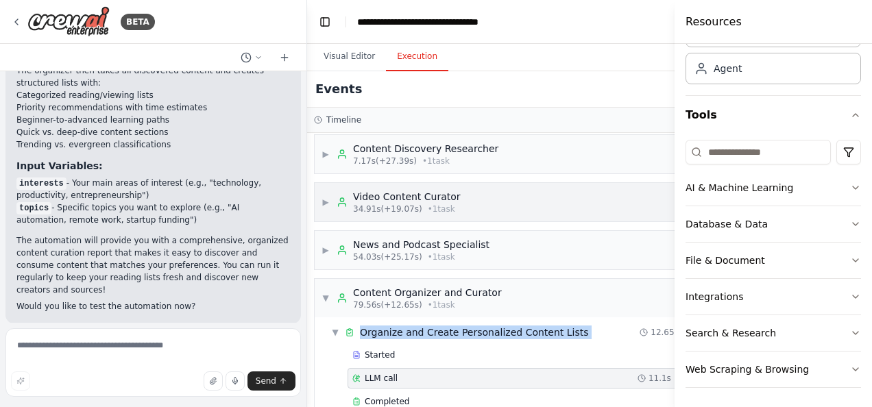
scroll to position [0, 0]
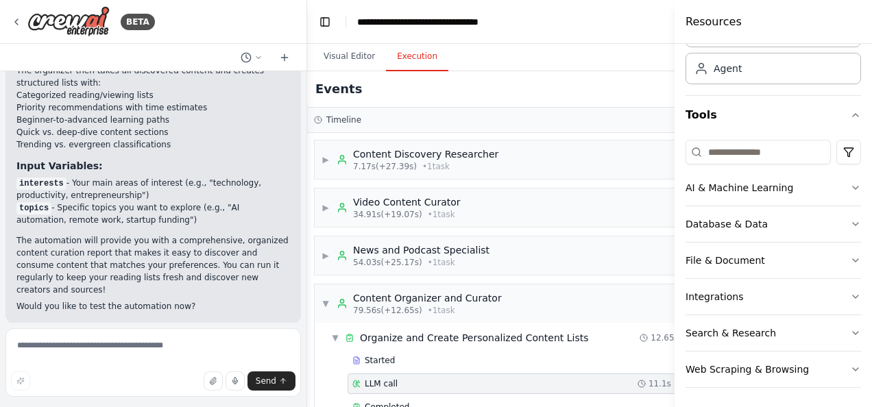
click at [10, 29] on div "BETA" at bounding box center [153, 22] width 306 height 44
click at [22, 11] on div "BETA" at bounding box center [83, 21] width 144 height 31
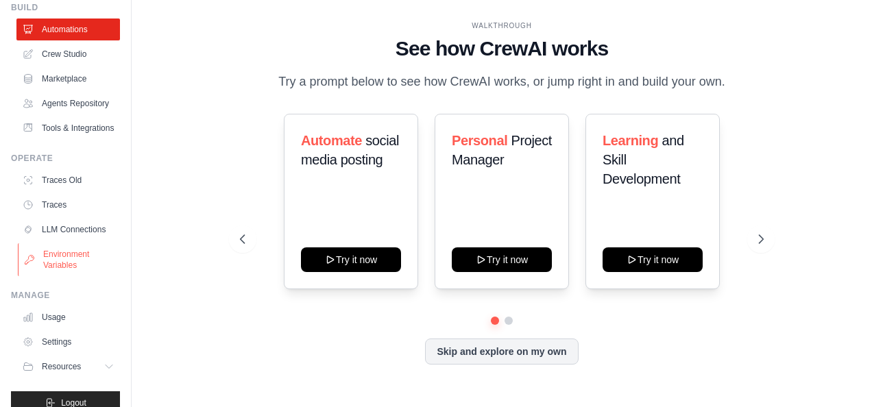
scroll to position [106, 0]
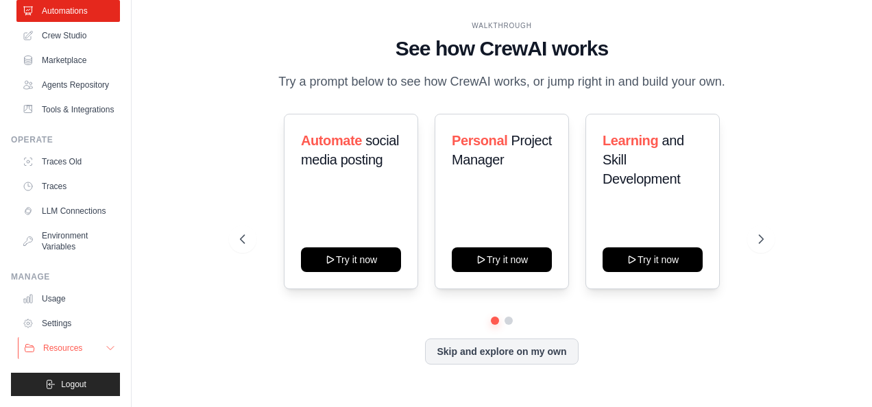
click at [90, 347] on button "Resources" at bounding box center [70, 348] width 104 height 22
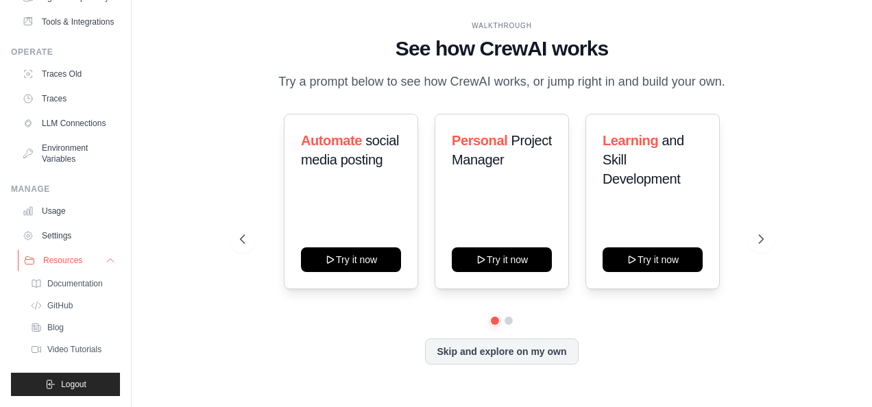
scroll to position [194, 0]
click at [80, 352] on span "Video Tutorials" at bounding box center [76, 349] width 54 height 11
click at [45, 391] on button "Logout" at bounding box center [65, 384] width 109 height 23
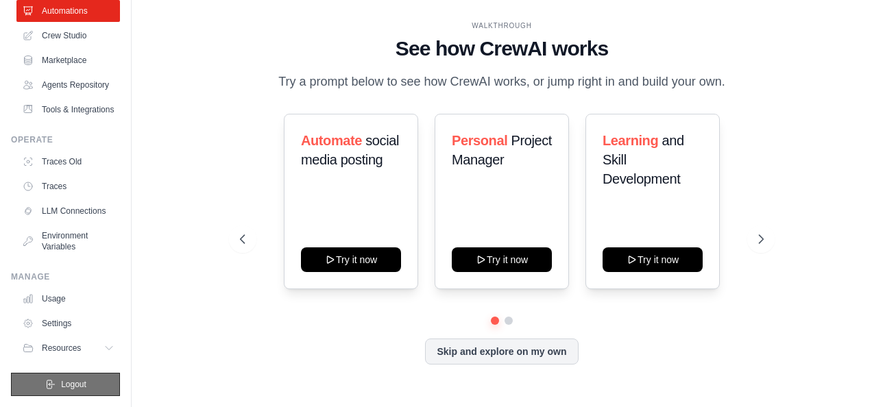
scroll to position [106, 0]
click at [62, 352] on span "Resources" at bounding box center [62, 348] width 39 height 11
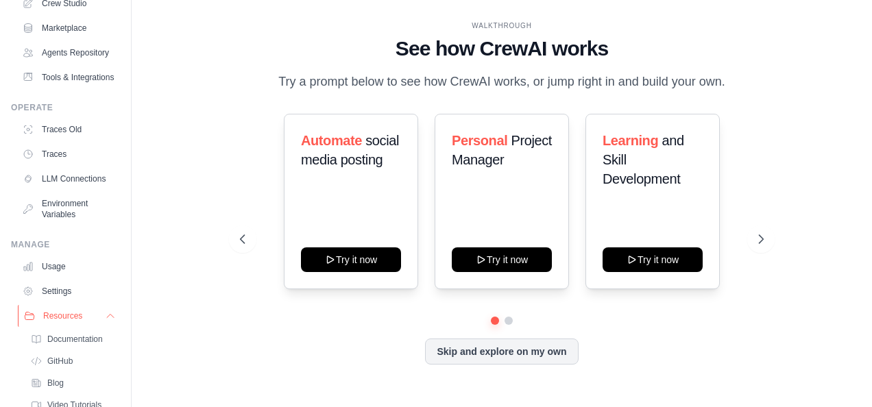
scroll to position [194, 0]
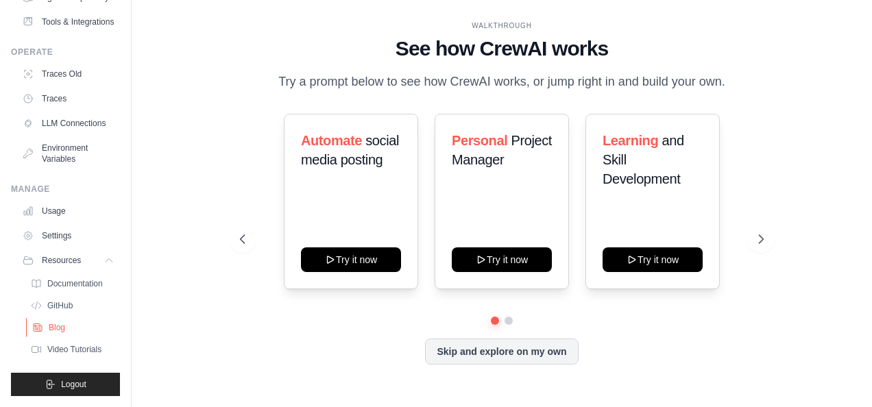
click at [58, 328] on span "Blog" at bounding box center [57, 327] width 16 height 11
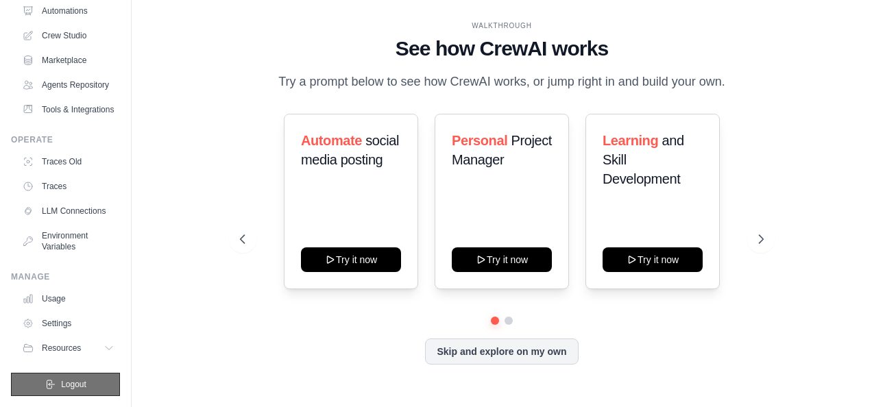
click at [73, 380] on span "Logout" at bounding box center [73, 384] width 25 height 11
